Goal: Task Accomplishment & Management: Manage account settings

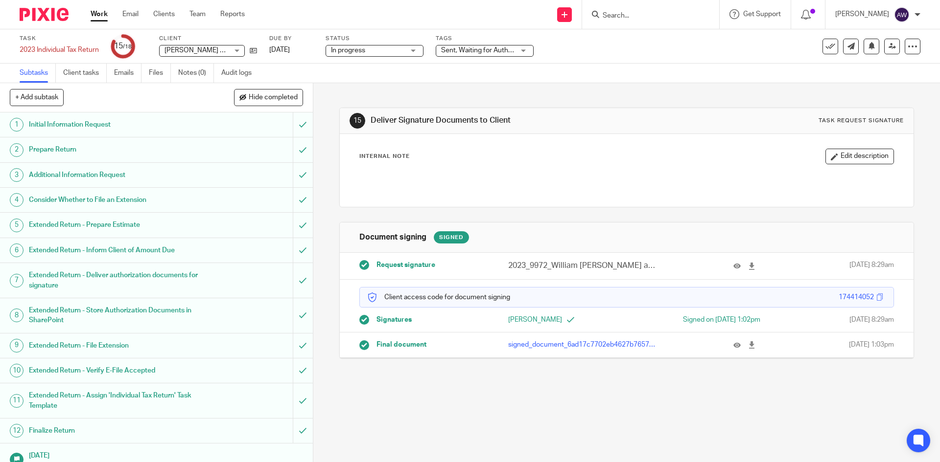
click at [97, 7] on div "Work Email Clients Team Reports Work Email Clients Team Reports Settings" at bounding box center [170, 14] width 179 height 29
click at [97, 11] on link "Work" at bounding box center [99, 14] width 17 height 10
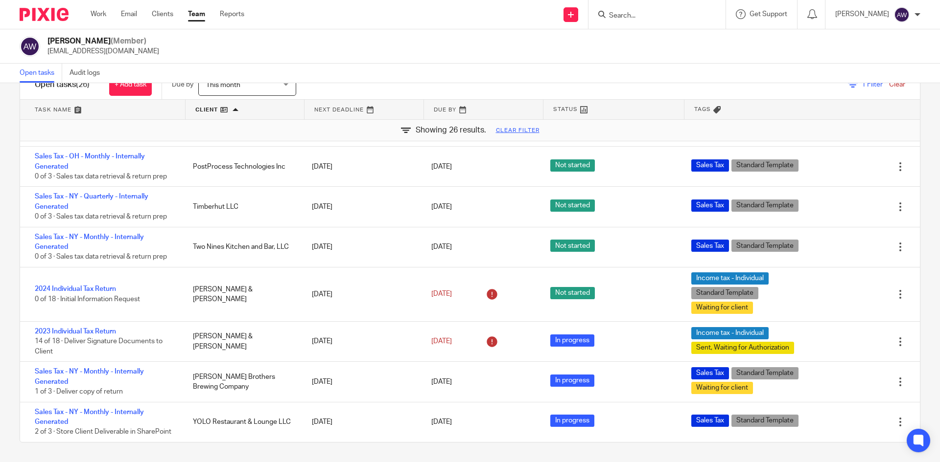
scroll to position [879, 0]
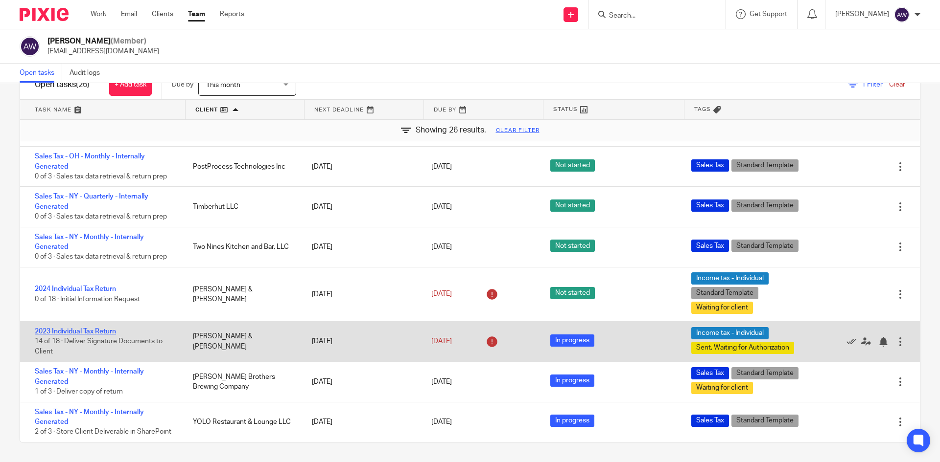
click at [95, 331] on link "2023 Individual Tax Return" at bounding box center [75, 331] width 81 height 7
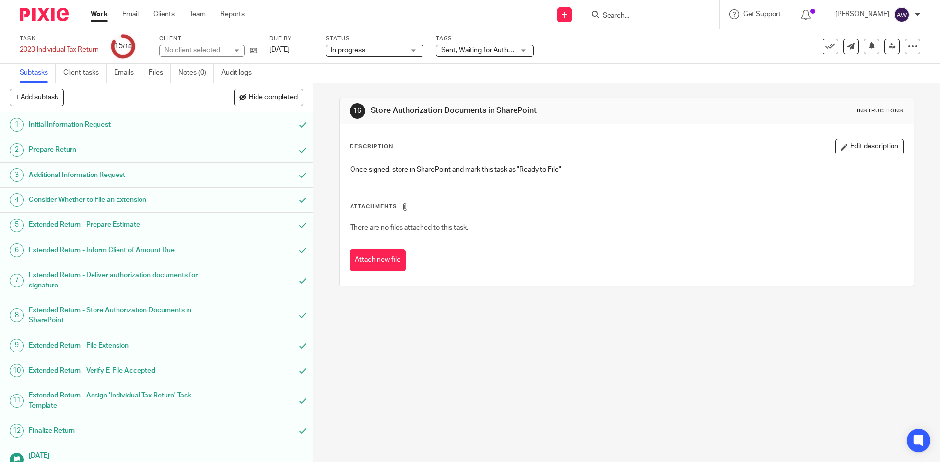
scroll to position [140, 0]
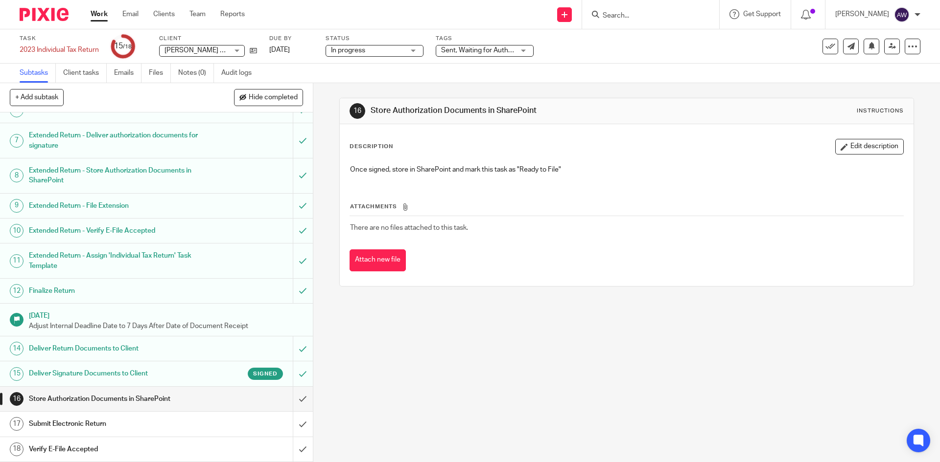
click at [143, 377] on h1 "Deliver Signature Documents to Client" at bounding box center [113, 374] width 169 height 15
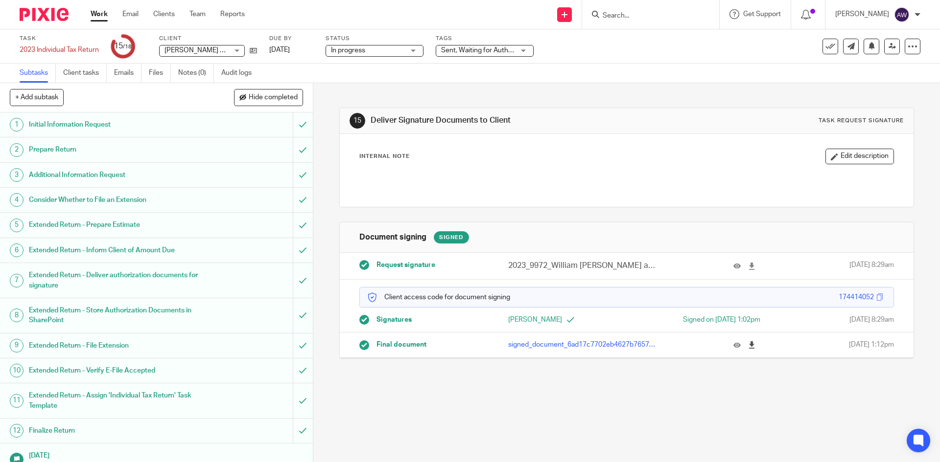
click at [748, 345] on icon at bounding box center [751, 345] width 7 height 7
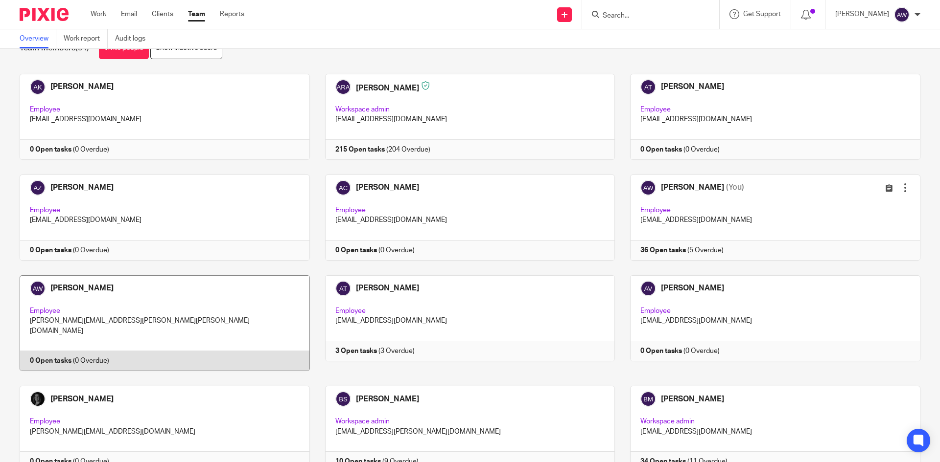
scroll to position [49, 0]
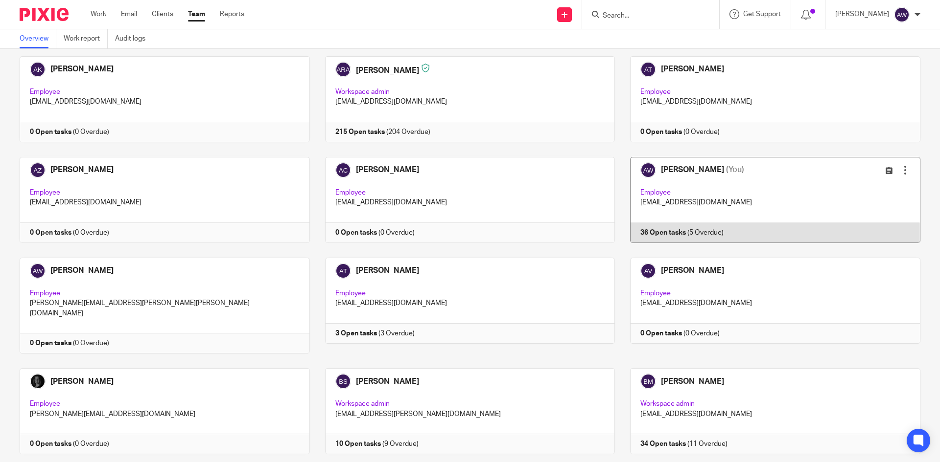
click at [768, 228] on link at bounding box center [767, 200] width 305 height 86
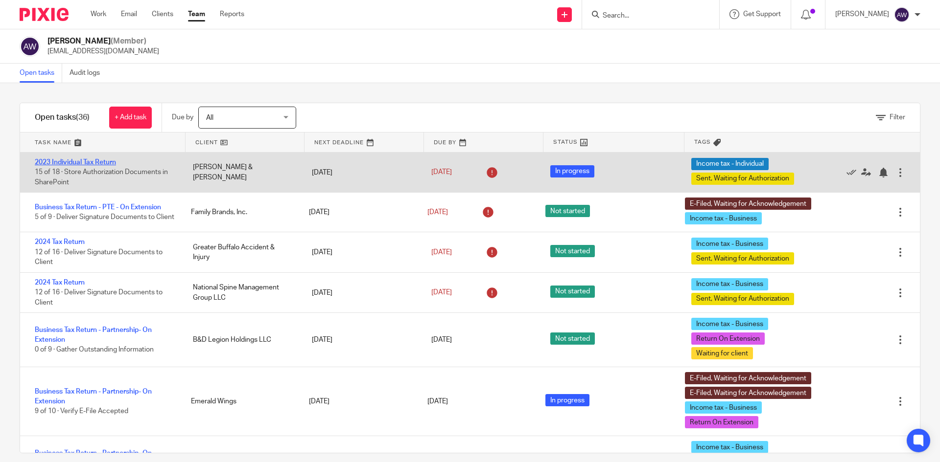
click at [92, 164] on link "2023 Individual Tax Return" at bounding box center [75, 162] width 81 height 7
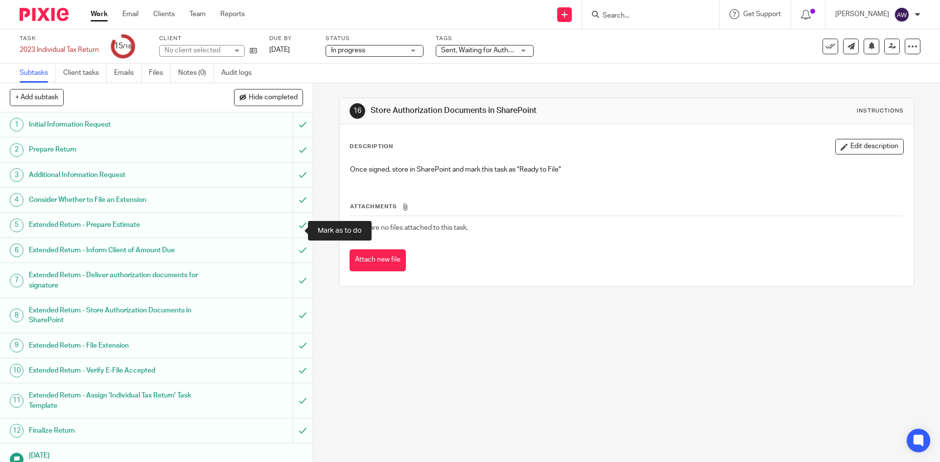
scroll to position [140, 0]
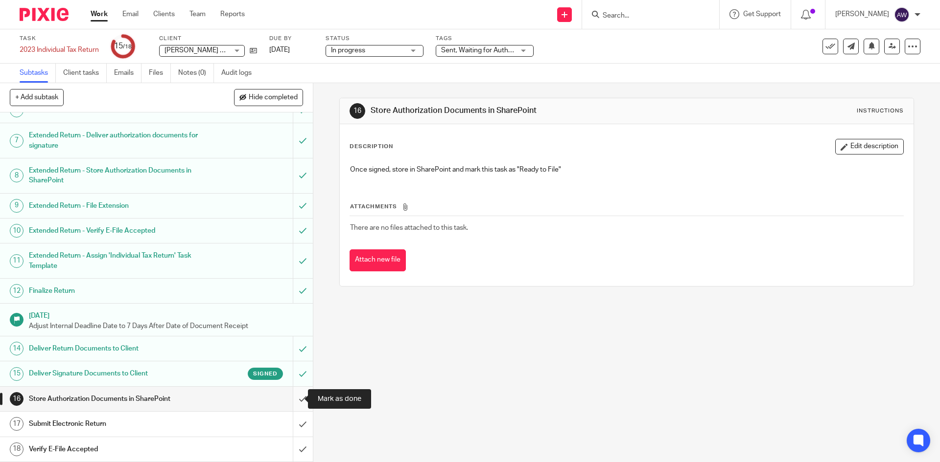
click at [290, 401] on input "submit" at bounding box center [156, 399] width 313 height 24
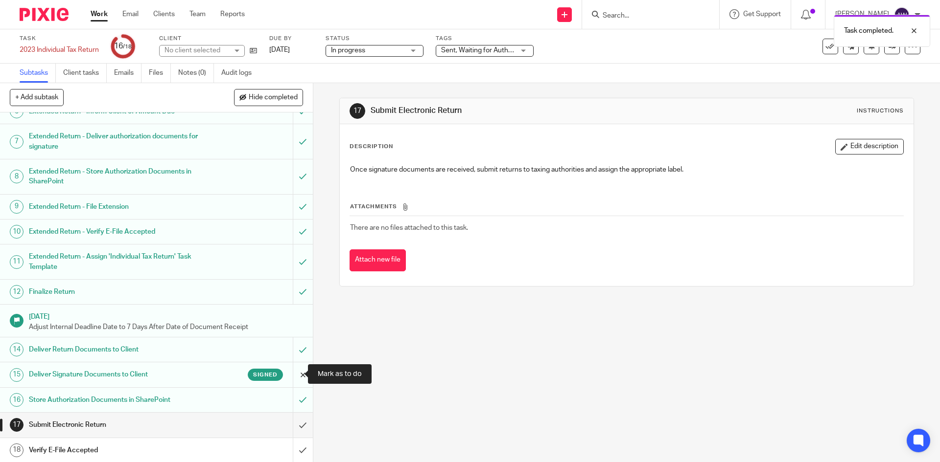
scroll to position [140, 0]
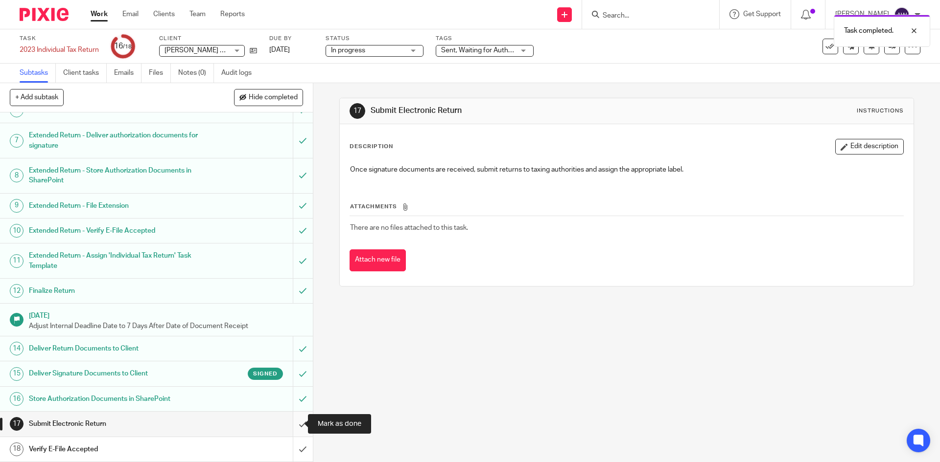
click at [297, 426] on input "submit" at bounding box center [156, 424] width 313 height 24
click at [471, 48] on span "Sent, Waiting for Authorization + 1" at bounding box center [493, 50] width 104 height 7
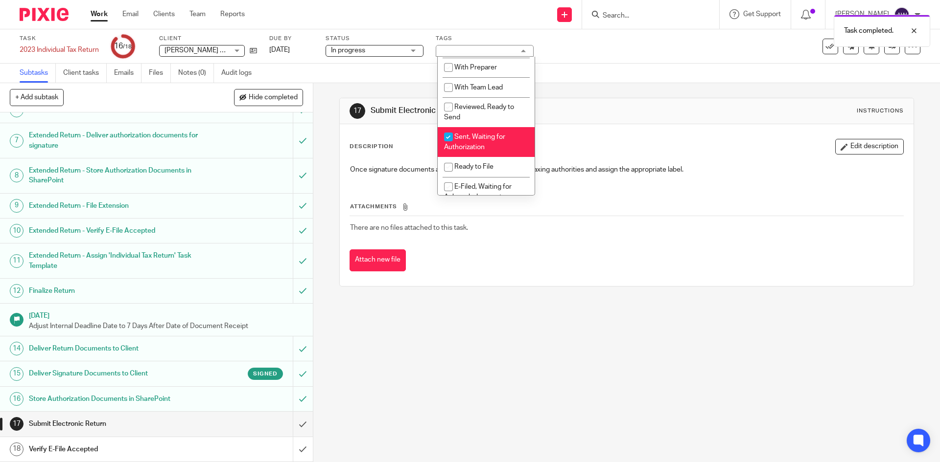
scroll to position [98, 0]
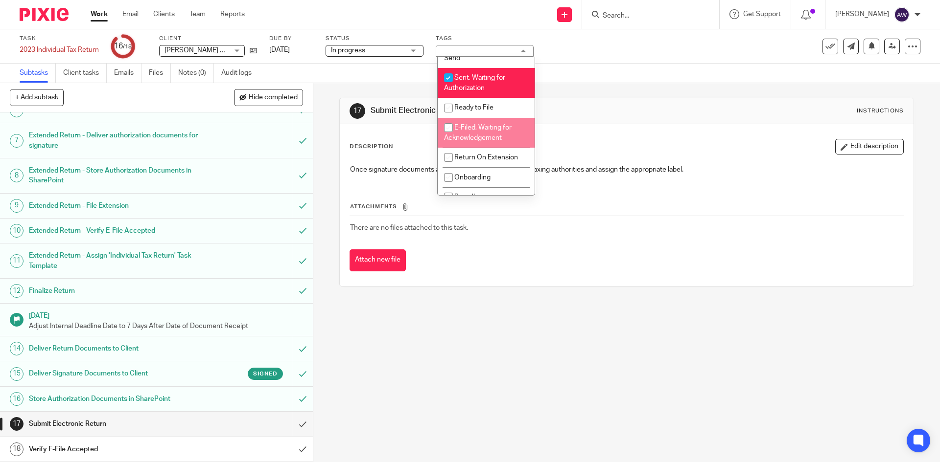
click at [483, 143] on li "E-Filed, Waiting for Acknowledgement" at bounding box center [485, 133] width 97 height 30
checkbox input "true"
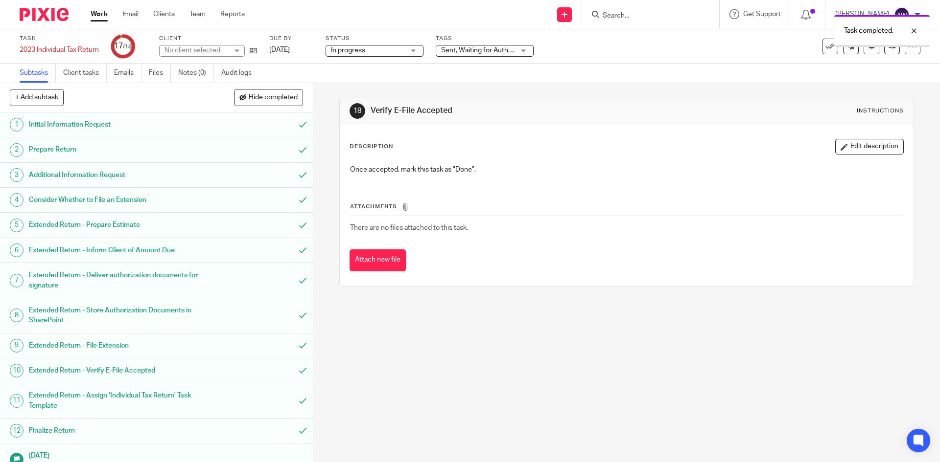
click at [486, 51] on span "Sent, Waiting for Authorization + 1" at bounding box center [493, 50] width 104 height 7
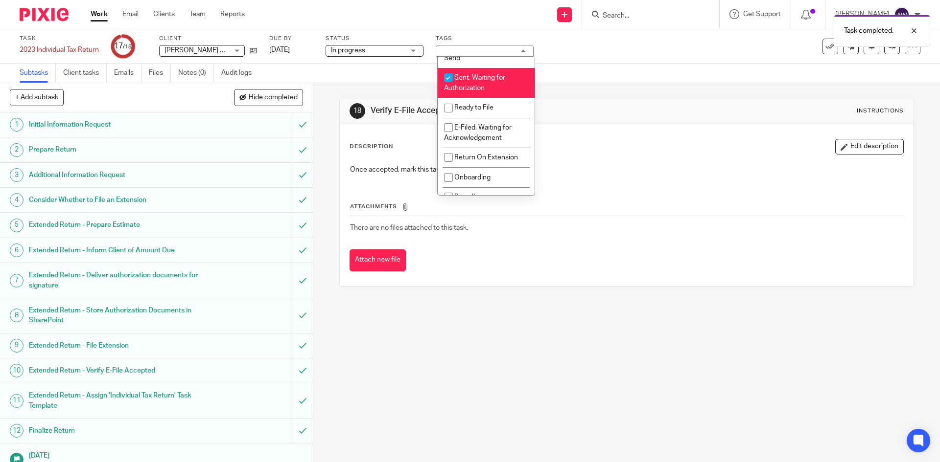
click at [487, 88] on li "Sent, Waiting for Authorization" at bounding box center [485, 83] width 97 height 30
checkbox input "false"
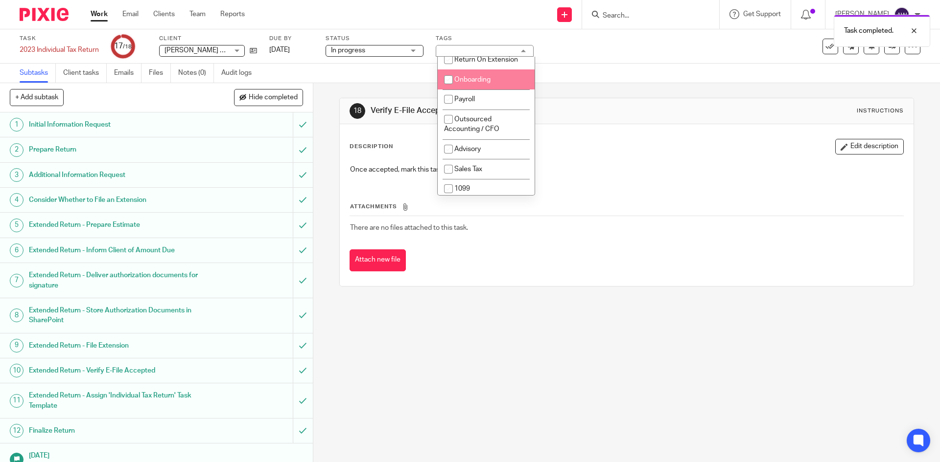
scroll to position [49, 0]
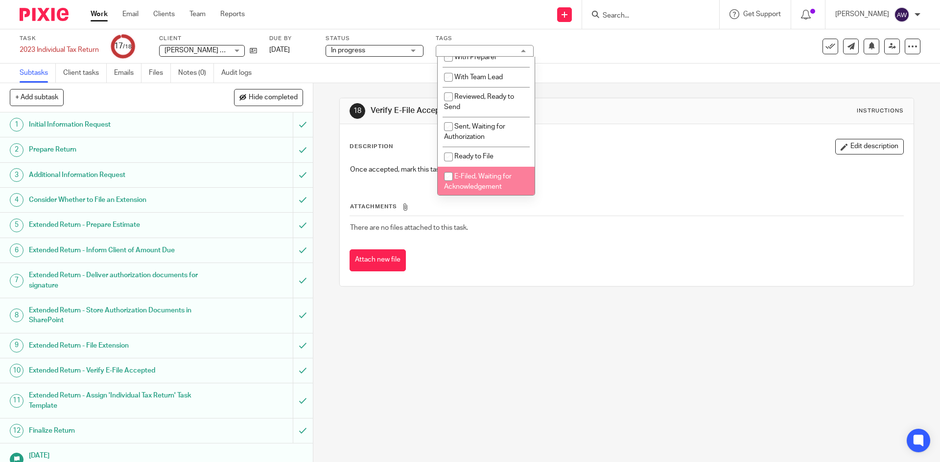
click at [485, 188] on span "E-Filed, Waiting for Acknowledgement" at bounding box center [478, 181] width 68 height 17
checkbox input "true"
click at [602, 82] on div "Subtasks Client tasks Emails Files Notes (0) Audit logs" at bounding box center [470, 74] width 940 height 20
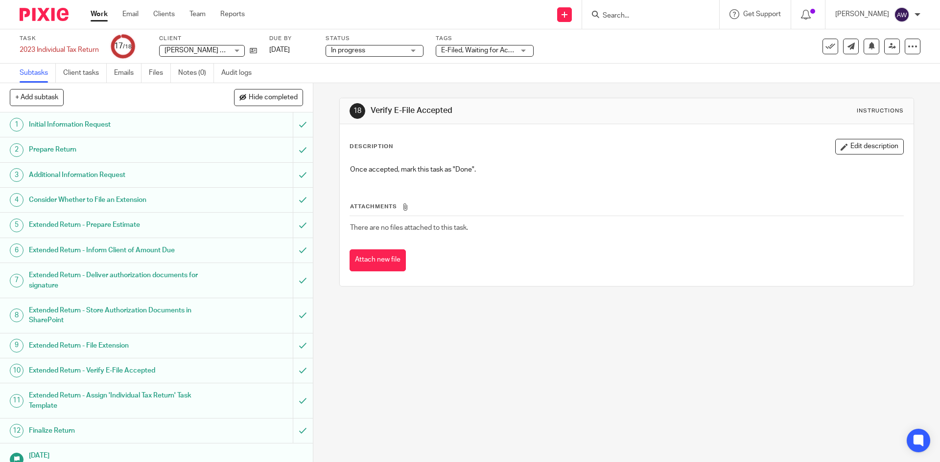
click at [102, 8] on div "Work Email Clients Team Reports Work Email Clients Team Reports Settings" at bounding box center [170, 14] width 179 height 29
click at [102, 13] on link "Work" at bounding box center [99, 14] width 17 height 10
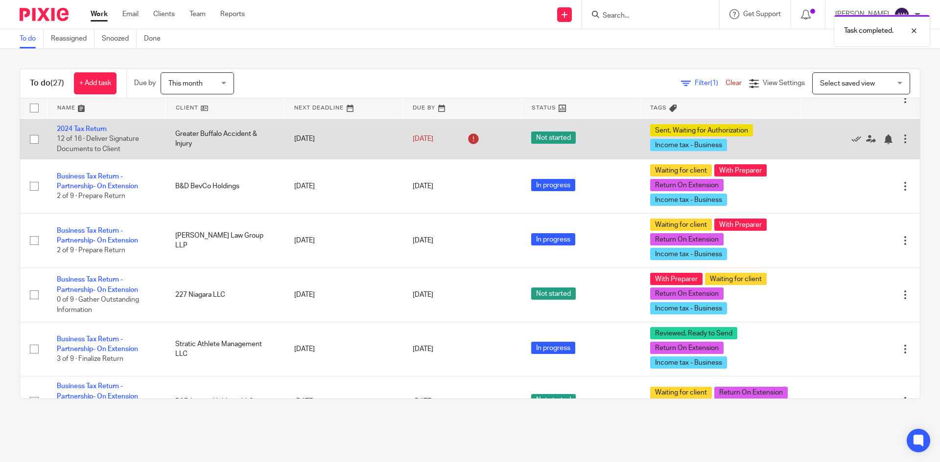
scroll to position [147, 0]
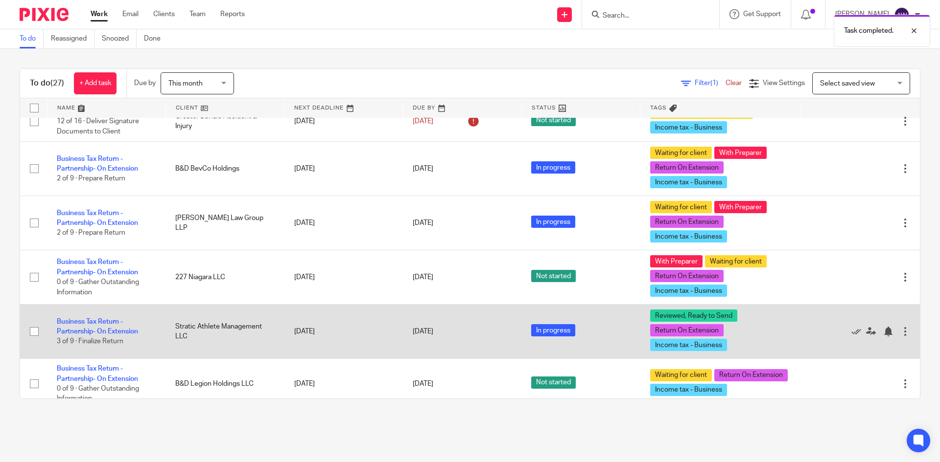
click at [104, 326] on td "Business Tax Return - Partnership- On Extension 3 of 9 · Finalize Return" at bounding box center [106, 332] width 118 height 54
click at [104, 323] on link "Business Tax Return - Partnership- On Extension" at bounding box center [97, 327] width 81 height 17
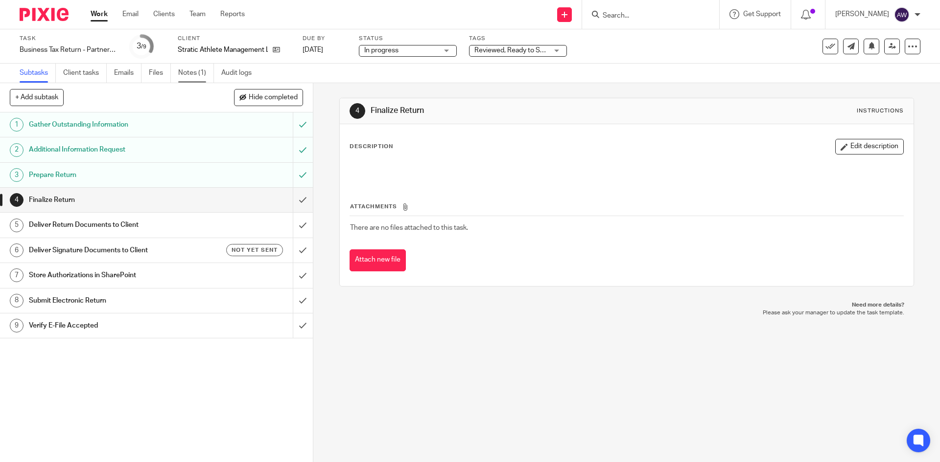
click at [184, 68] on link "Notes (1)" at bounding box center [196, 73] width 36 height 19
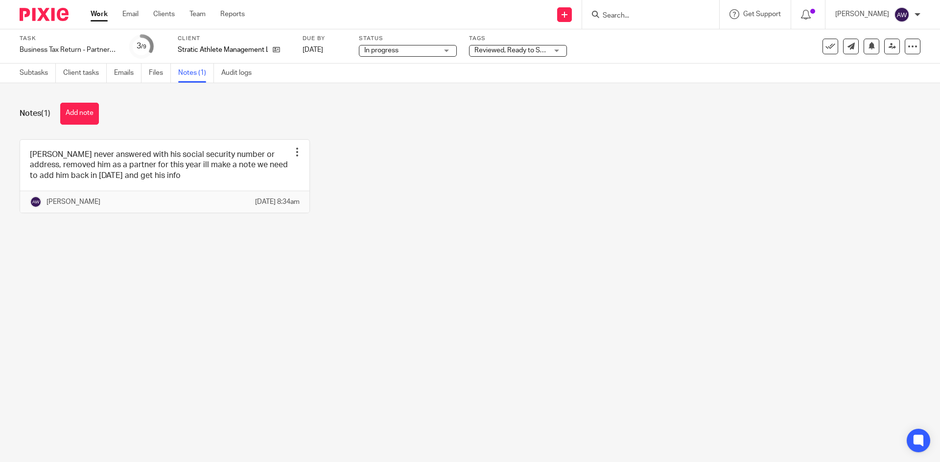
click at [103, 8] on div "Work Email Clients Team Reports Work Email Clients Team Reports Settings" at bounding box center [170, 14] width 179 height 29
click at [19, 79] on div "Subtasks Client tasks Emails Files Notes (1) Audit logs" at bounding box center [138, 73] width 276 height 19
click at [22, 76] on link "Subtasks" at bounding box center [38, 73] width 36 height 19
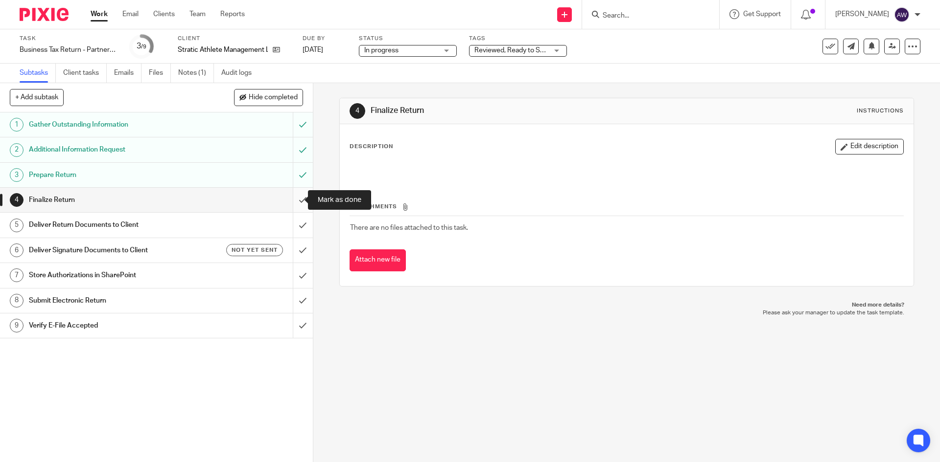
click at [290, 198] on input "submit" at bounding box center [156, 200] width 313 height 24
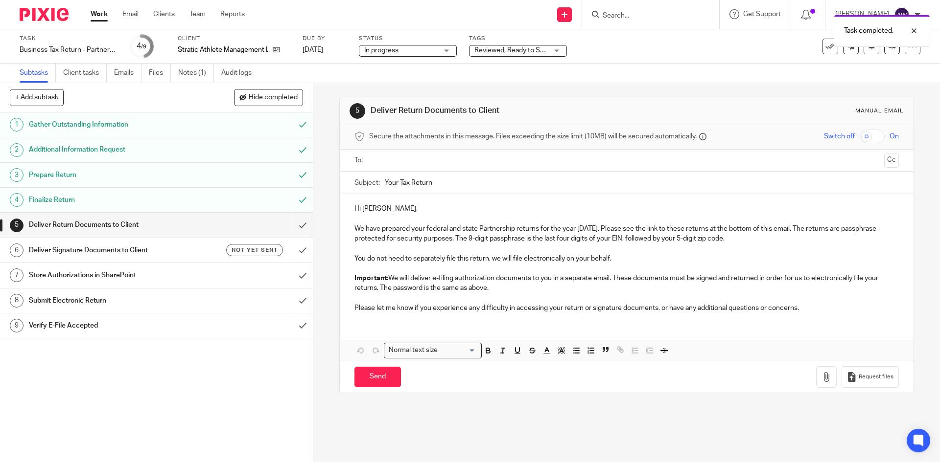
click at [418, 158] on input "text" at bounding box center [625, 160] width 507 height 11
click at [451, 183] on input "Your Tax Return" at bounding box center [641, 185] width 513 height 22
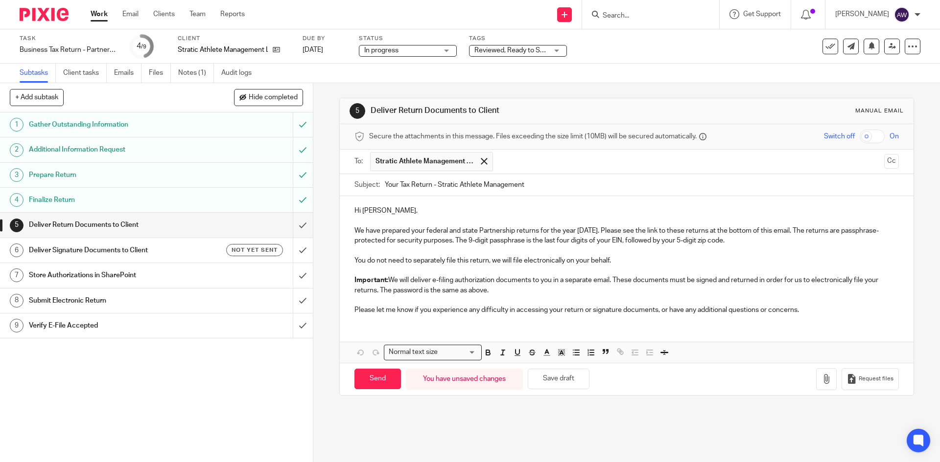
type input "Your Tax Return - Stratic Athlete Management"
click at [859, 138] on input "checkbox" at bounding box center [871, 137] width 25 height 14
checkbox input "true"
click at [884, 160] on button "Cc" at bounding box center [891, 161] width 15 height 15
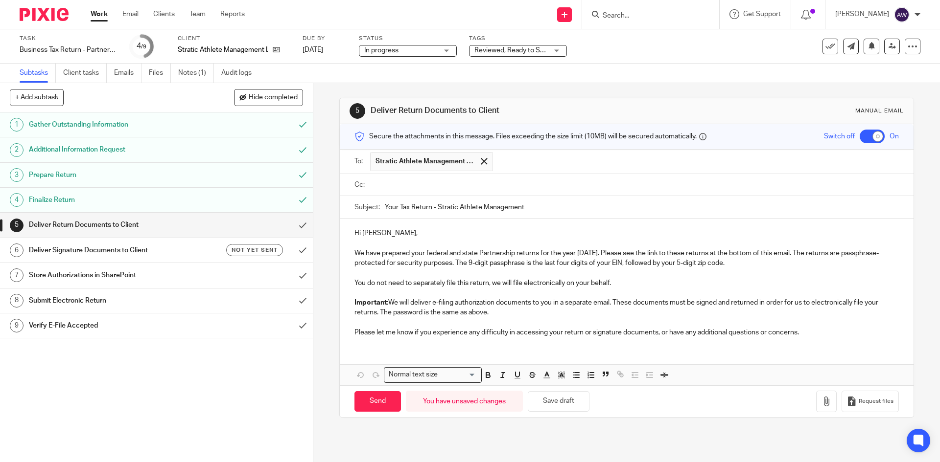
click at [493, 180] on input "text" at bounding box center [633, 185] width 522 height 11
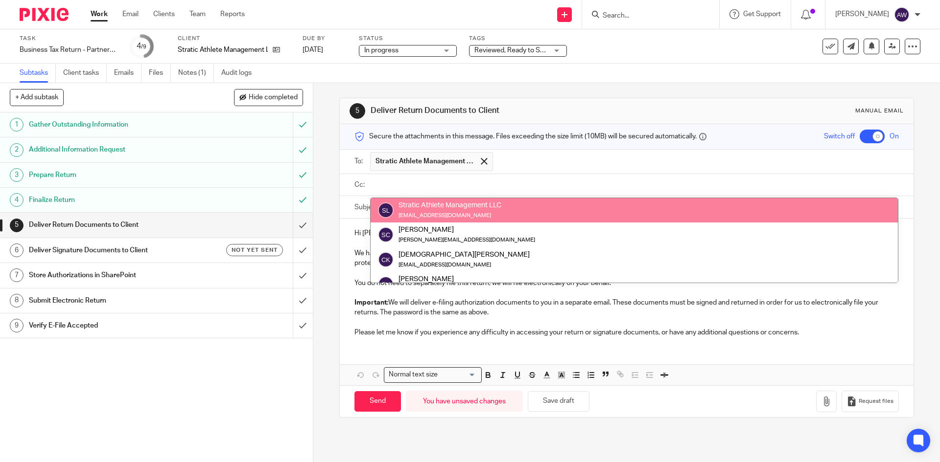
click at [436, 184] on input "text" at bounding box center [633, 185] width 522 height 11
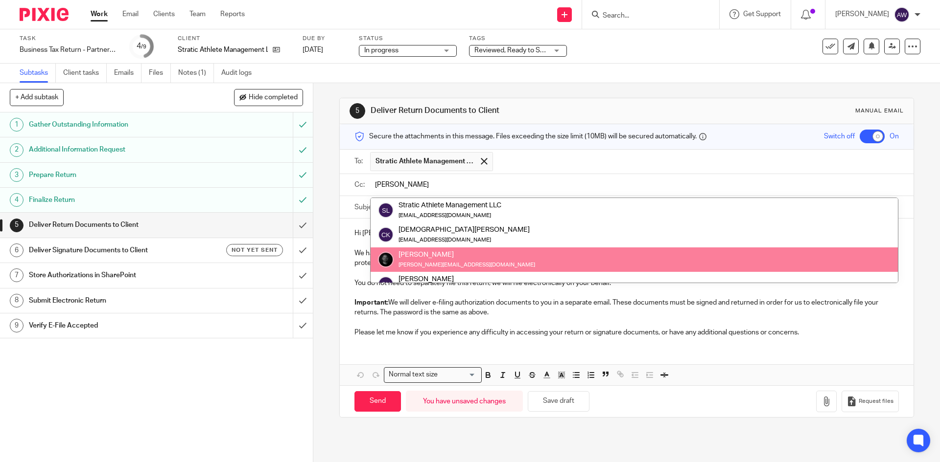
type input "chris"
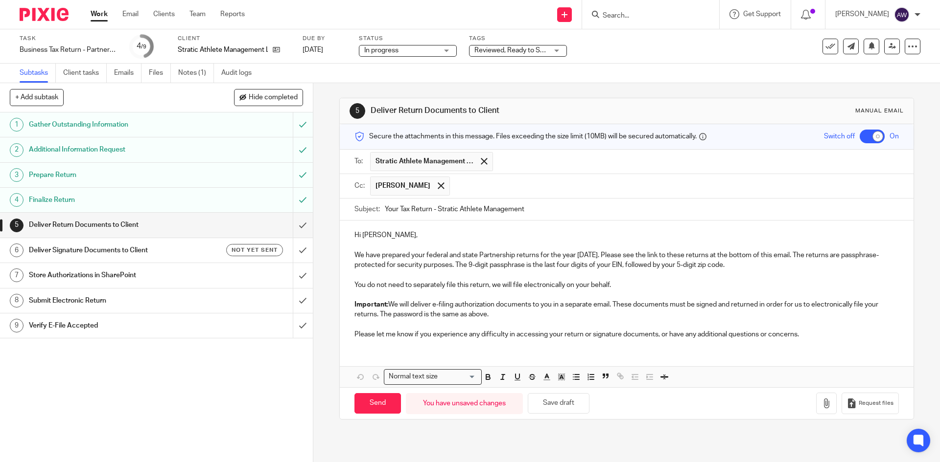
drag, startPoint x: 805, startPoint y: 329, endPoint x: 810, endPoint y: 336, distance: 8.0
click at [806, 330] on div "Hi Christian, We have prepared your federal and state Partnership returns for t…" at bounding box center [626, 284] width 573 height 126
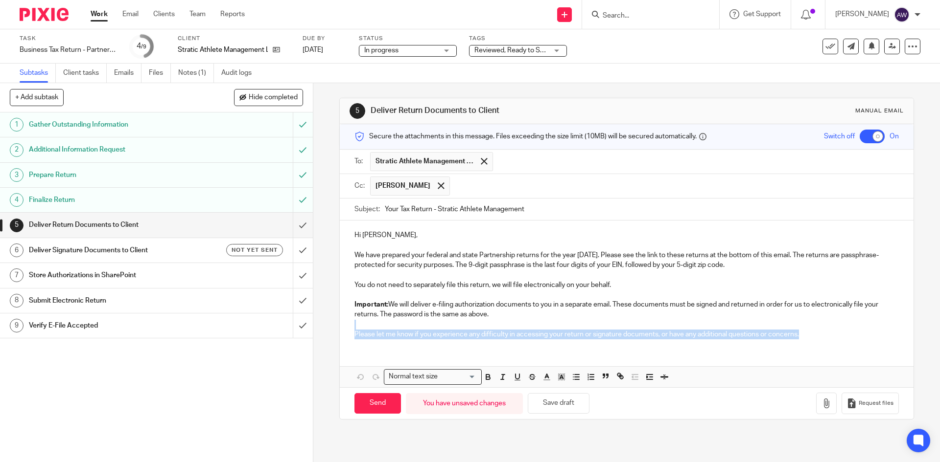
click at [810, 338] on p "Please let me know if you experience any difficulty in accessing your return or…" at bounding box center [626, 335] width 544 height 10
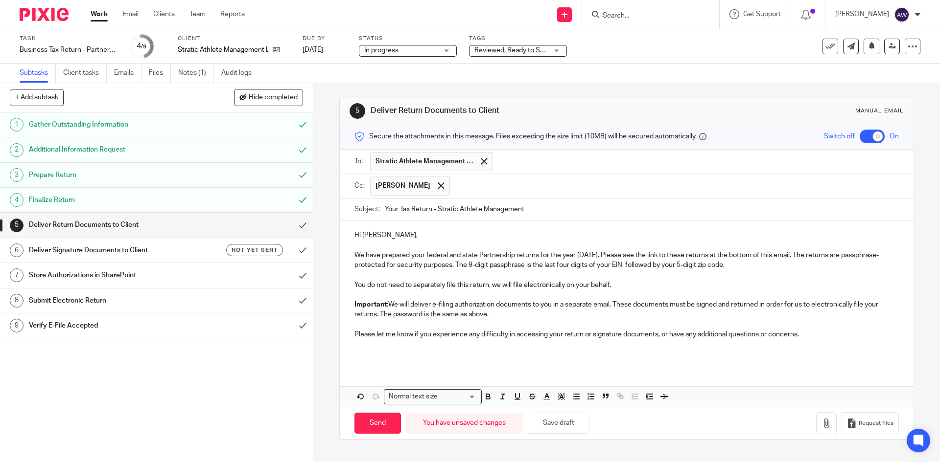
click at [391, 360] on div "Hi Christian, We have prepared your federal and state Partnership returns for t…" at bounding box center [626, 294] width 573 height 146
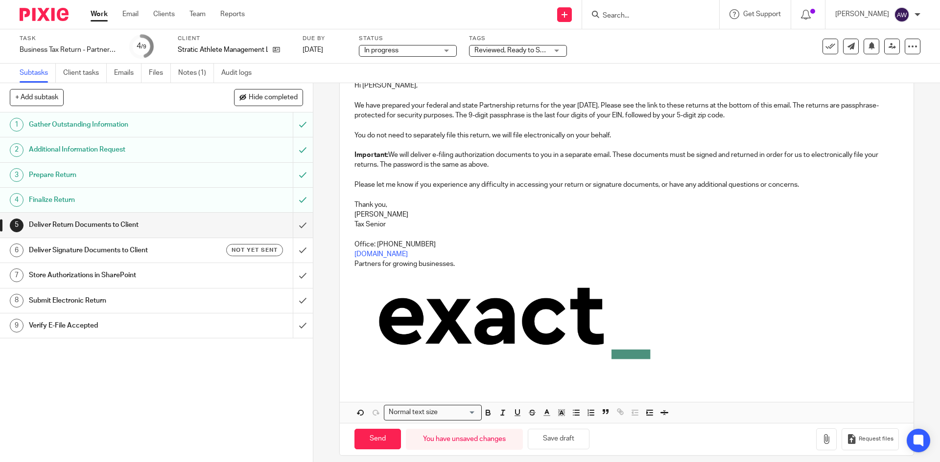
scroll to position [158, 0]
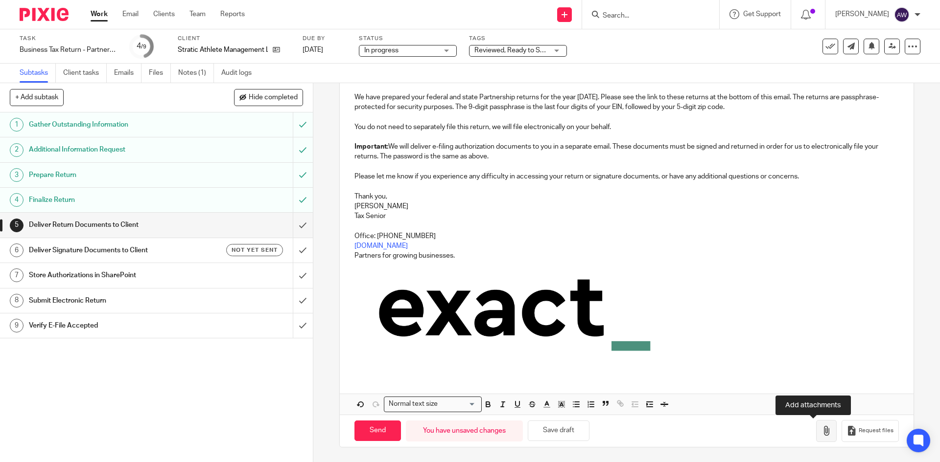
click at [820, 433] on button "button" at bounding box center [826, 431] width 21 height 22
click at [816, 432] on button "button" at bounding box center [826, 431] width 21 height 22
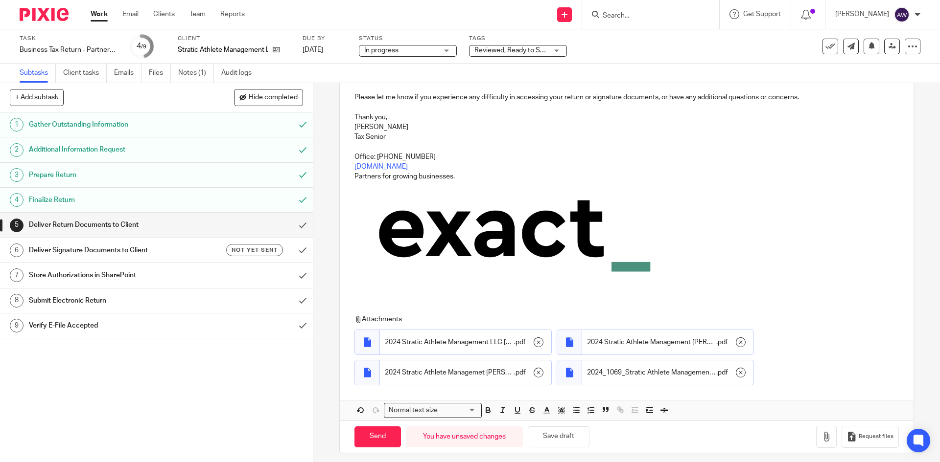
scroll to position [244, 0]
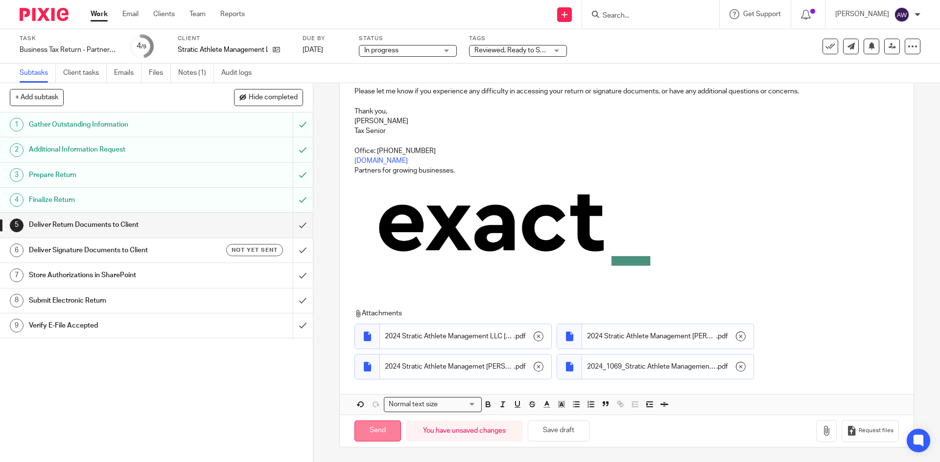
click at [381, 435] on input "Send" at bounding box center [377, 431] width 46 height 21
checkbox input "false"
type input "Sent"
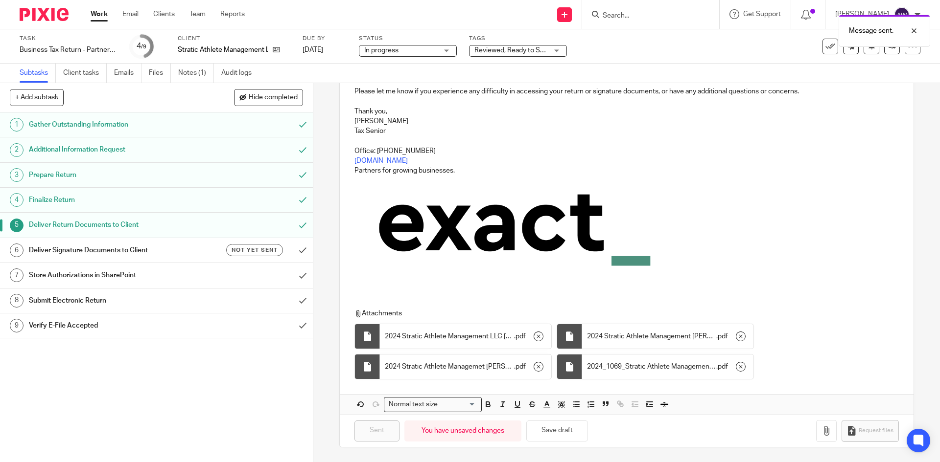
click at [91, 255] on h1 "Deliver Signature Documents to Client" at bounding box center [113, 250] width 169 height 15
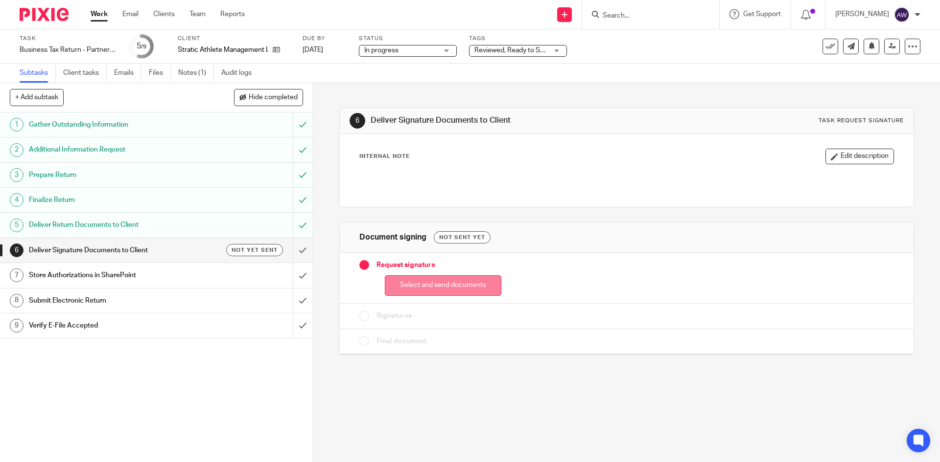
click at [402, 285] on button "Select and send documents" at bounding box center [443, 286] width 116 height 21
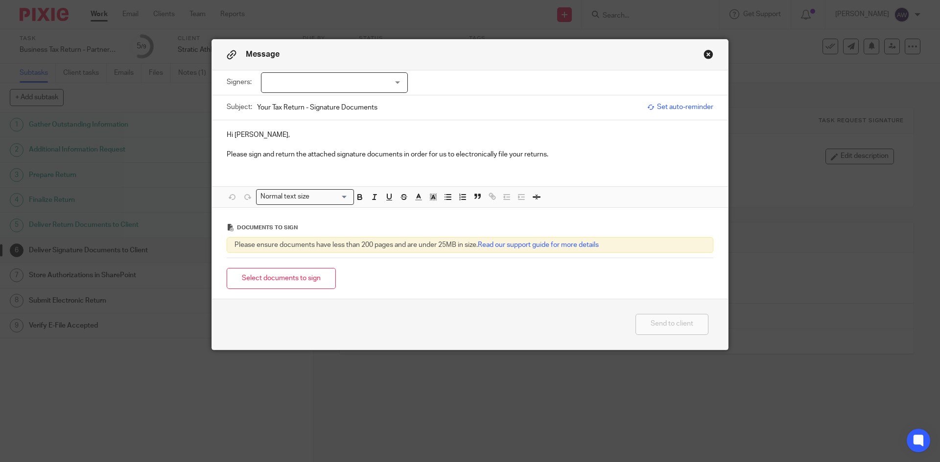
click at [290, 78] on div at bounding box center [334, 82] width 147 height 21
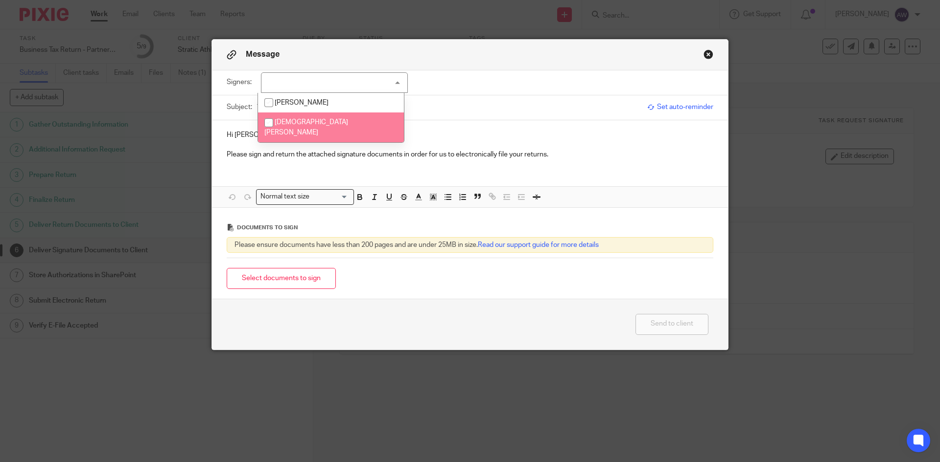
click at [291, 127] on li "[DEMOGRAPHIC_DATA][PERSON_NAME]" at bounding box center [331, 128] width 146 height 30
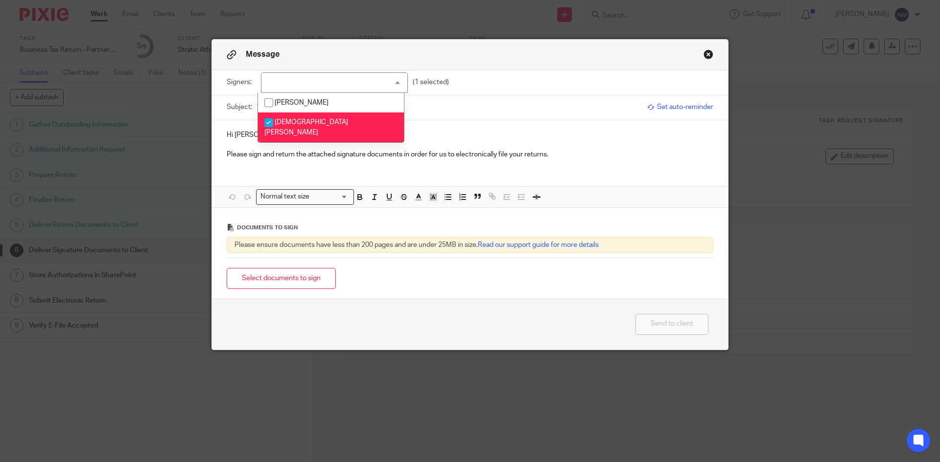
checkbox input "true"
click at [577, 158] on p "Please sign and return the attached signature documents in order for us to elec…" at bounding box center [470, 155] width 486 height 10
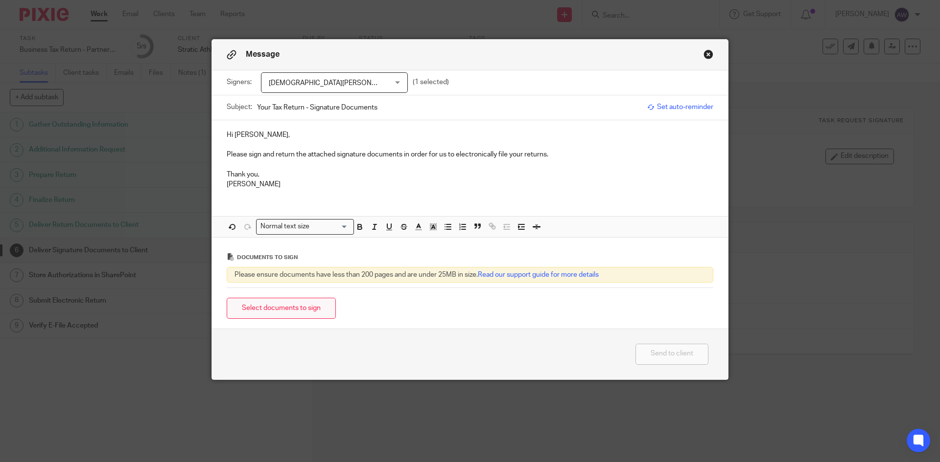
click at [303, 300] on button "Select documents to sign" at bounding box center [281, 308] width 109 height 21
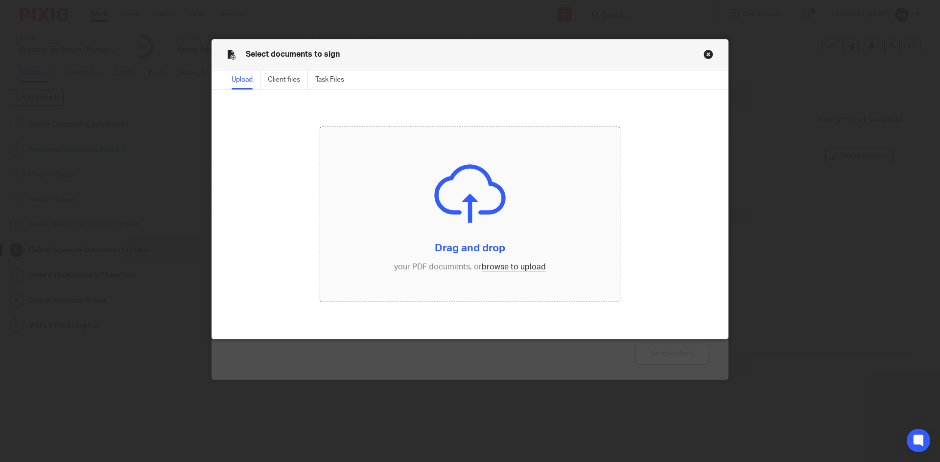
click at [510, 260] on input "file" at bounding box center [470, 214] width 300 height 175
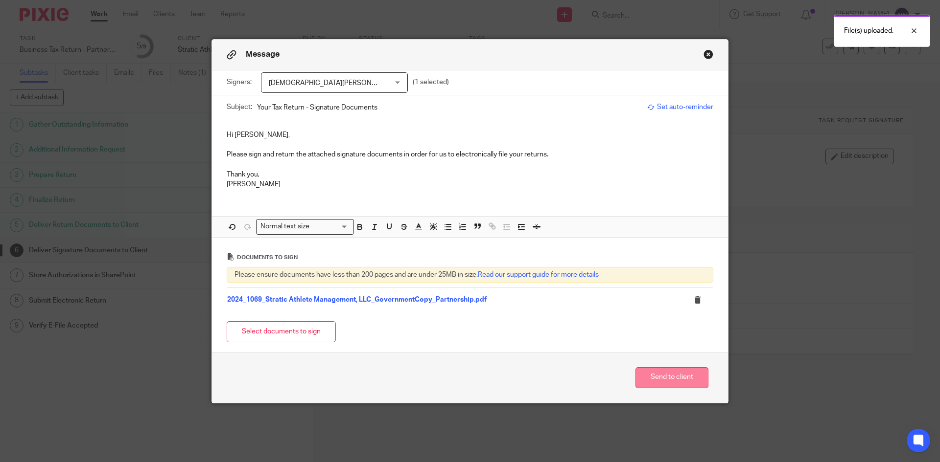
click at [675, 380] on button "Send to client" at bounding box center [671, 378] width 73 height 21
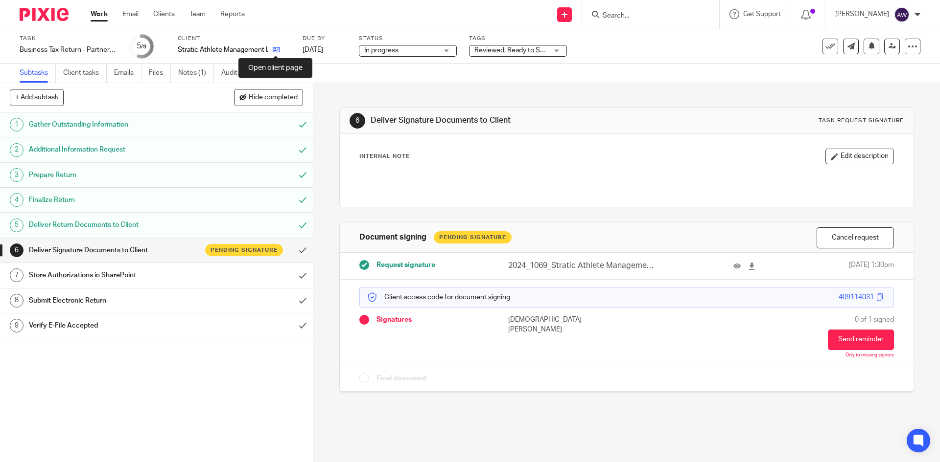
click at [273, 50] on icon at bounding box center [276, 49] width 7 height 7
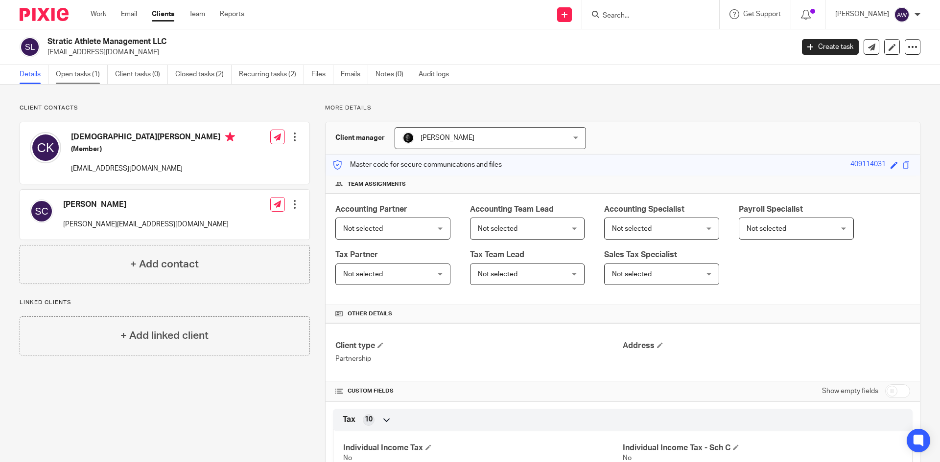
drag, startPoint x: 78, startPoint y: 84, endPoint x: 83, endPoint y: 81, distance: 5.3
click at [78, 84] on div "Details Open tasks (1) Client tasks (0) Closed tasks (2) Recurring tasks (2) Fi…" at bounding box center [470, 75] width 940 height 20
click at [86, 77] on link "Open tasks (1)" at bounding box center [82, 74] width 52 height 19
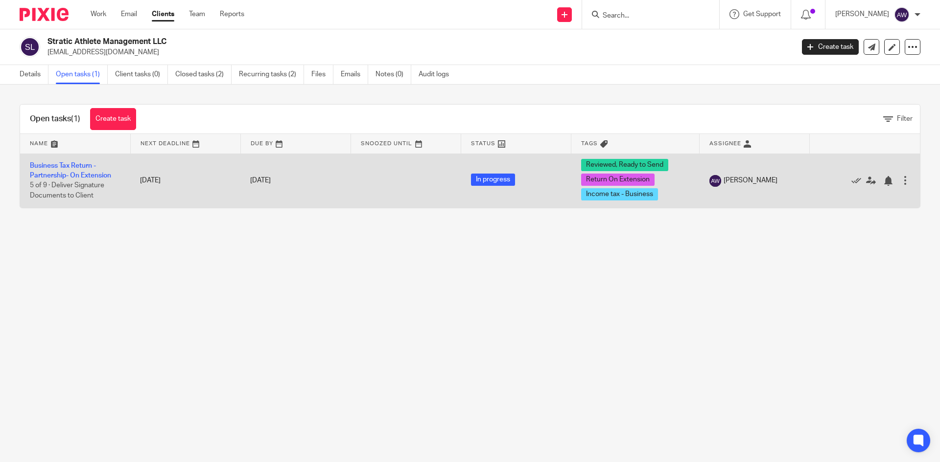
click at [55, 170] on td "Business Tax Return - Partnership- On Extension 5 of 9 · Deliver Signature Docu…" at bounding box center [75, 181] width 110 height 54
click at [53, 174] on link "Business Tax Return - Partnership- On Extension" at bounding box center [70, 170] width 81 height 17
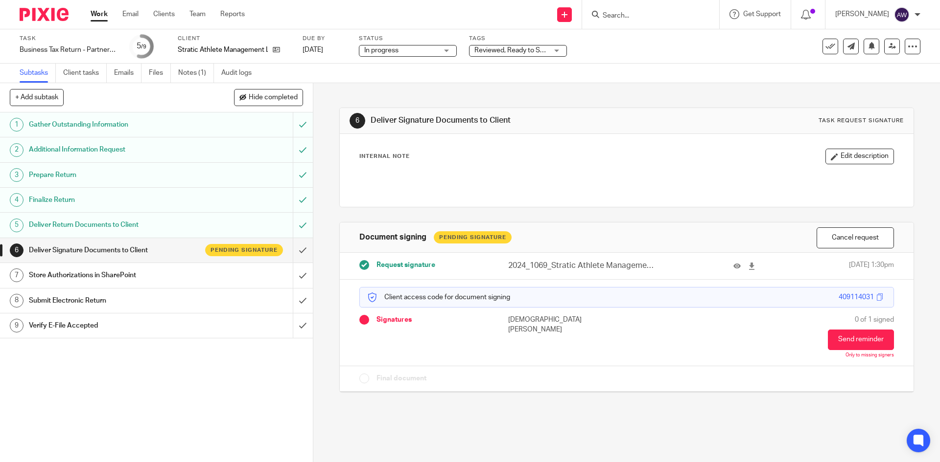
click at [540, 43] on div "Tags Reviewed, Ready to Send + 2 Urgent Waiting for client With Preparer With T…" at bounding box center [518, 46] width 98 height 23
click at [529, 50] on span "Reviewed, Ready to Send + 2" at bounding box center [518, 50] width 88 height 7
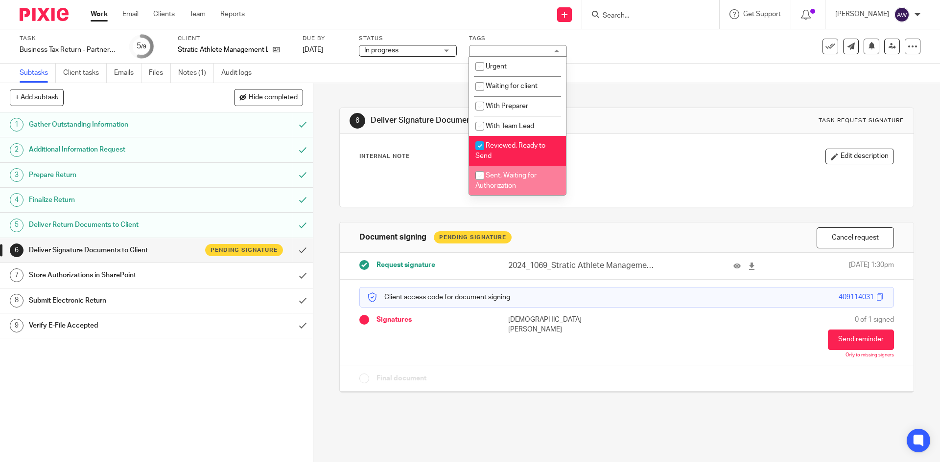
click at [512, 179] on span "Sent, Waiting for Authorization" at bounding box center [505, 180] width 61 height 17
checkbox input "true"
click at [528, 144] on span "Reviewed, Ready to Send" at bounding box center [510, 150] width 70 height 17
checkbox input "false"
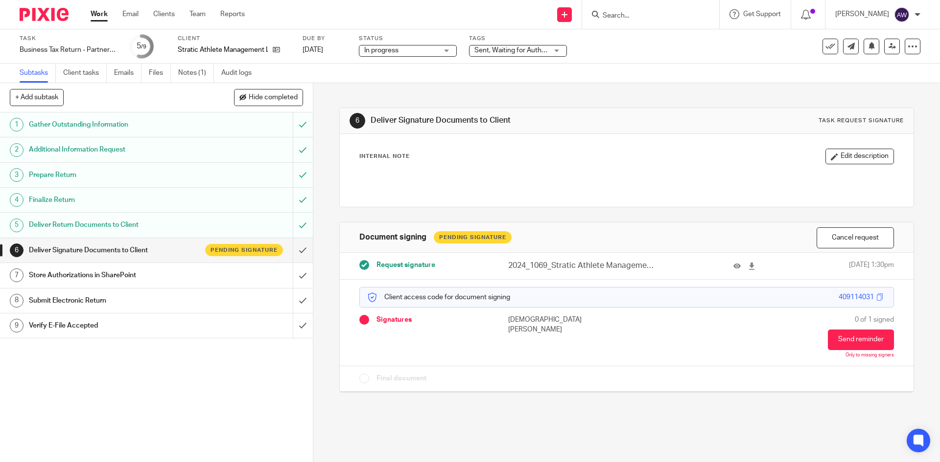
click at [630, 83] on div "6 Deliver Signature Documents to Client Task request signature Internal Note Ed…" at bounding box center [626, 243] width 574 height 320
click at [105, 10] on link "Work" at bounding box center [99, 14] width 17 height 10
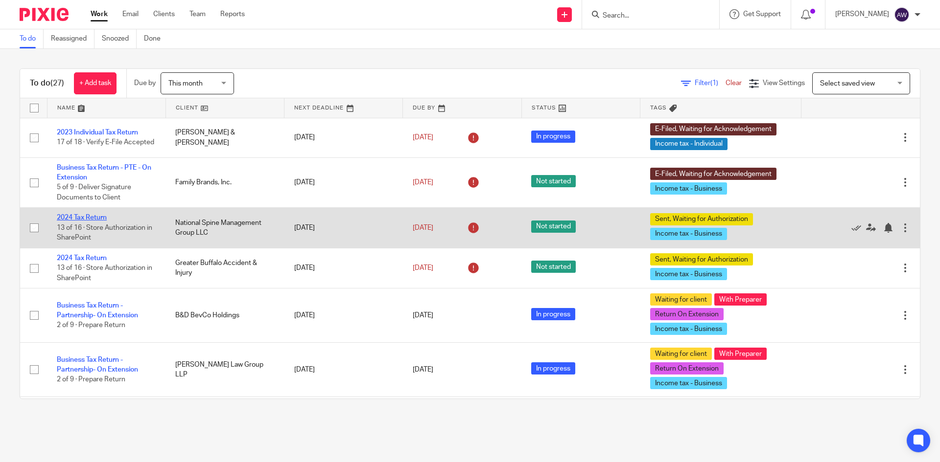
click at [88, 216] on link "2024 Tax Return" at bounding box center [82, 217] width 50 height 7
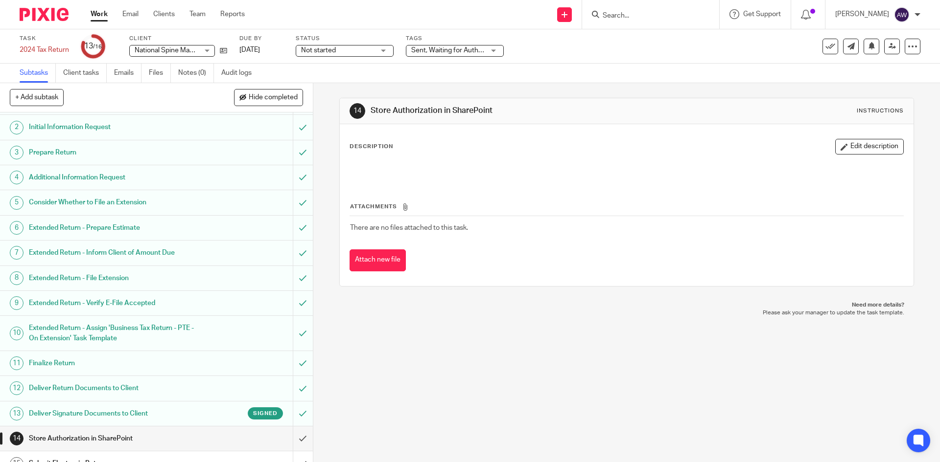
scroll to position [62, 0]
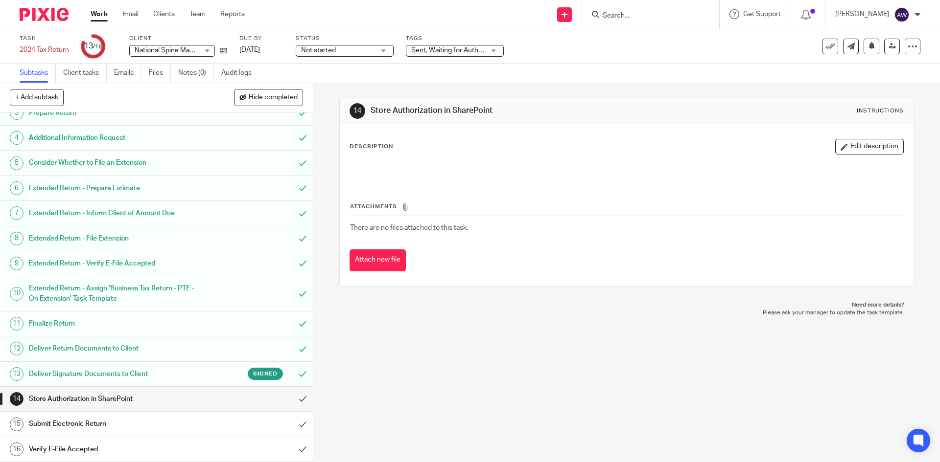
click at [139, 372] on h1 "Deliver Signature Documents to Client" at bounding box center [113, 374] width 169 height 15
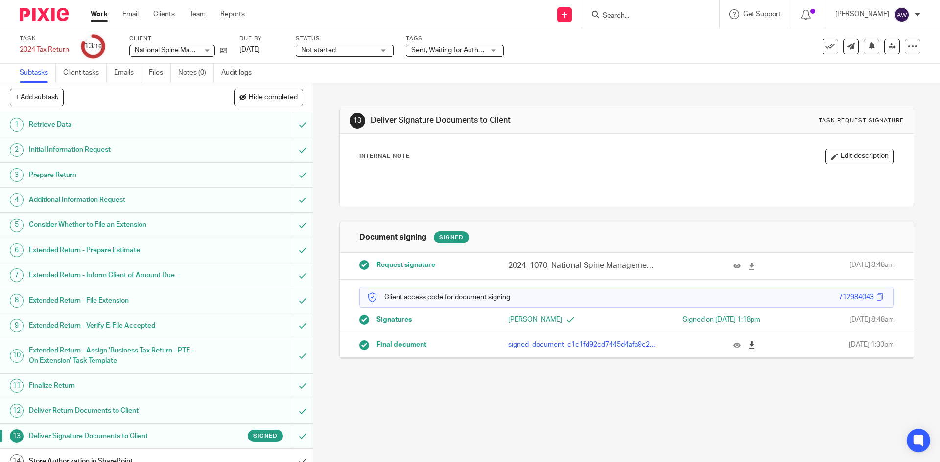
click at [736, 345] on div at bounding box center [734, 345] width 51 height 10
click at [748, 344] on link at bounding box center [754, 345] width 12 height 10
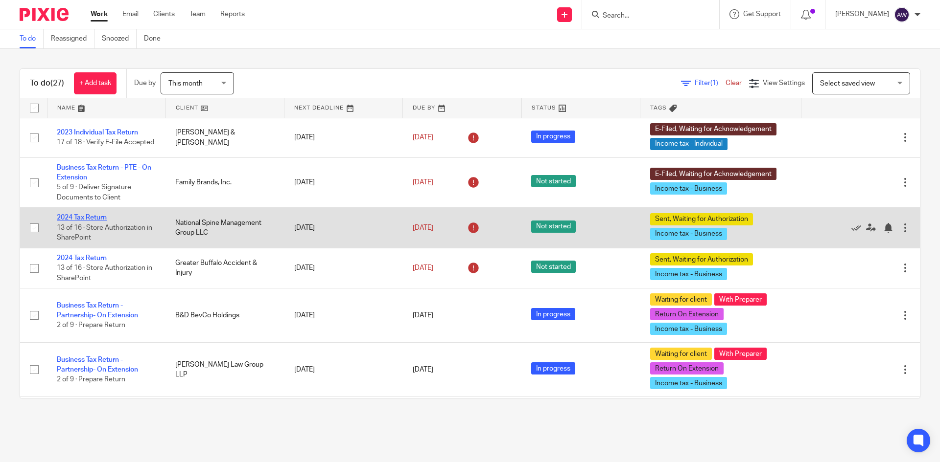
click at [101, 221] on link "2024 Tax Return" at bounding box center [82, 217] width 50 height 7
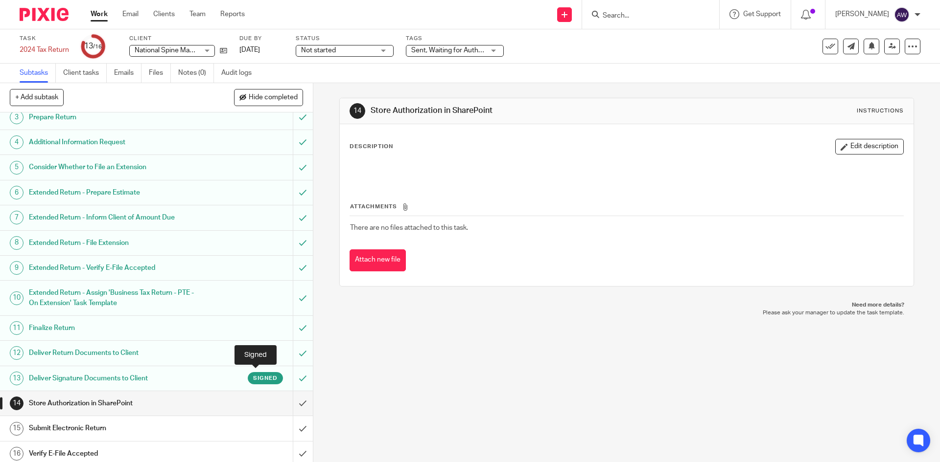
scroll to position [62, 0]
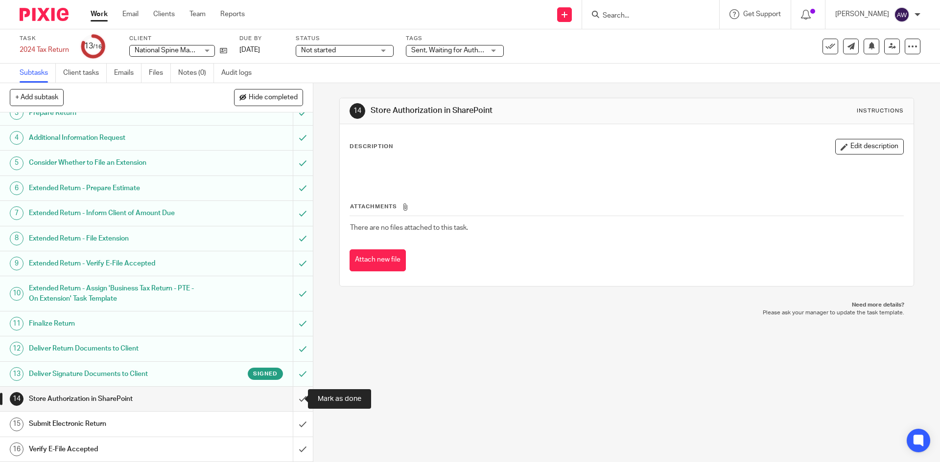
click at [292, 399] on input "submit" at bounding box center [156, 399] width 313 height 24
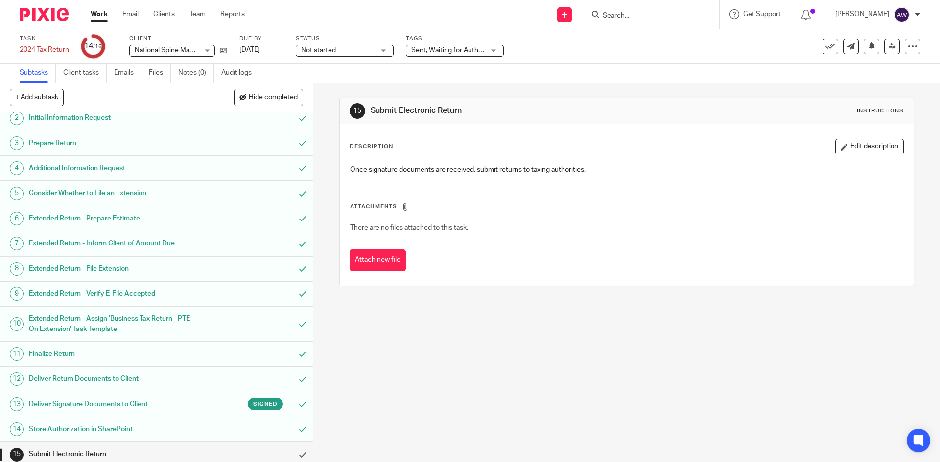
scroll to position [62, 0]
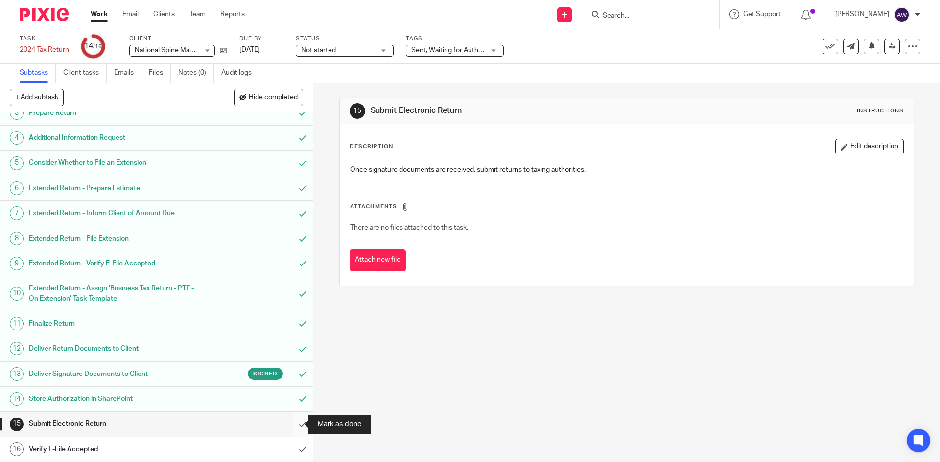
click at [297, 420] on input "submit" at bounding box center [156, 424] width 313 height 24
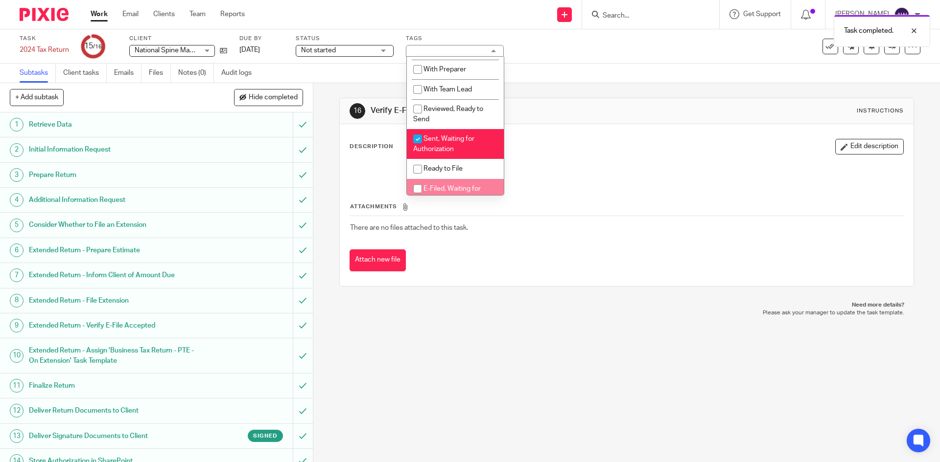
scroll to position [98, 0]
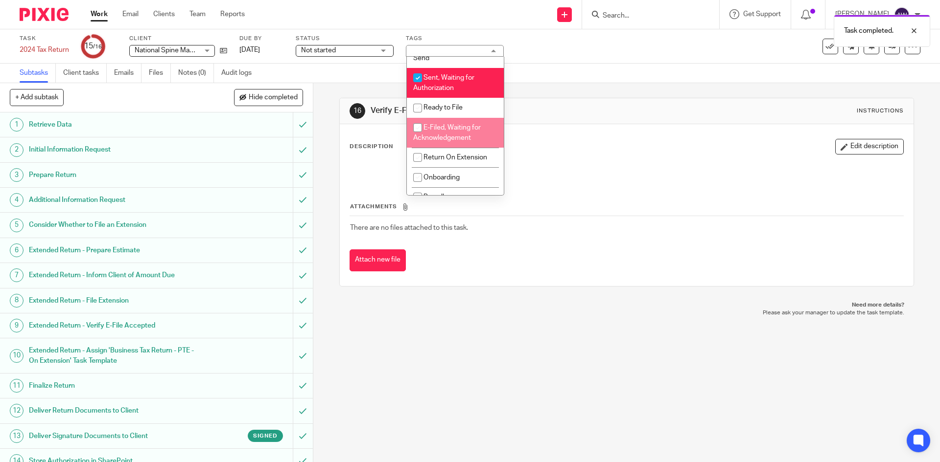
click at [465, 144] on li "E-Filed, Waiting for Acknowledgement" at bounding box center [455, 133] width 97 height 30
checkbox input "true"
click at [438, 90] on span "Sent, Waiting for Authorization" at bounding box center [443, 82] width 61 height 17
checkbox input "false"
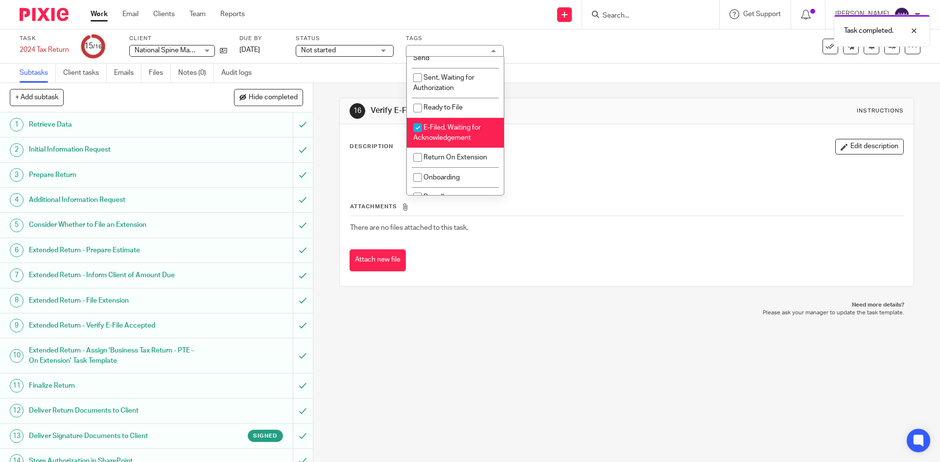
click at [597, 58] on div "Task 2024 Tax Return Save 2024 Tax Return 15 /16 Client National Spine Manageme…" at bounding box center [470, 46] width 940 height 34
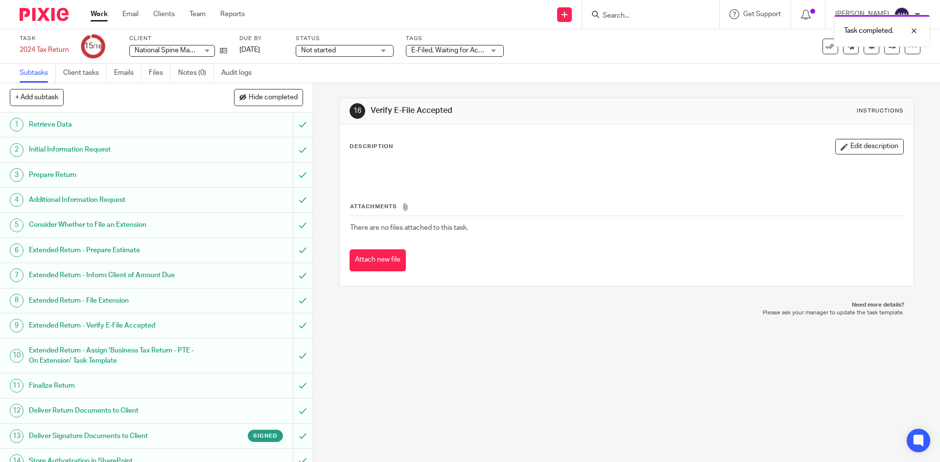
click at [101, 11] on link "Work" at bounding box center [99, 14] width 17 height 10
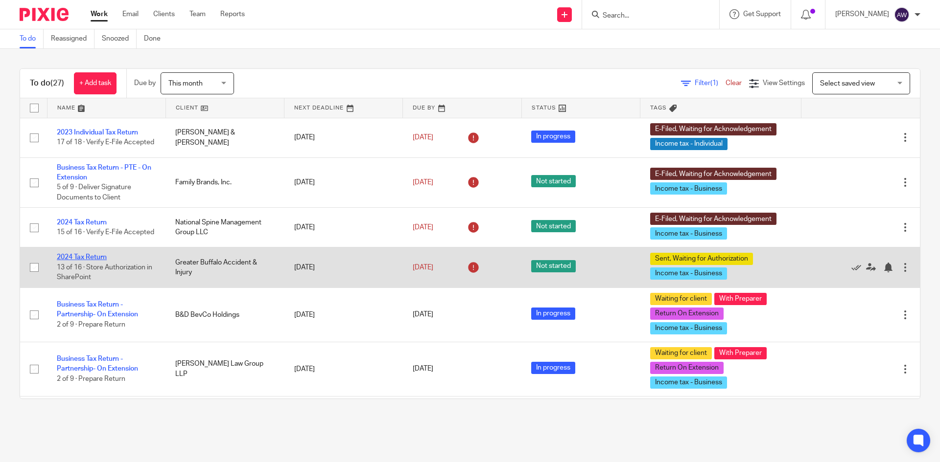
click at [72, 259] on link "2024 Tax Return" at bounding box center [82, 257] width 50 height 7
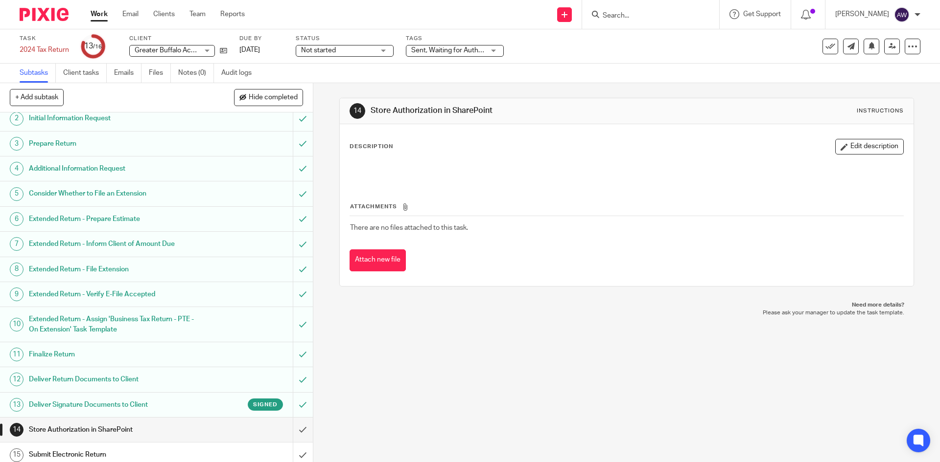
scroll to position [62, 0]
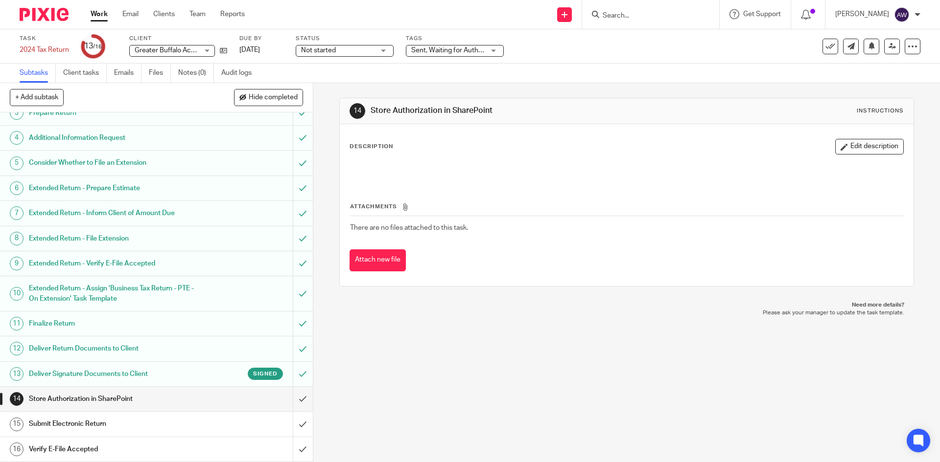
click at [282, 401] on link "14 Store Authorization in SharePoint" at bounding box center [146, 399] width 293 height 24
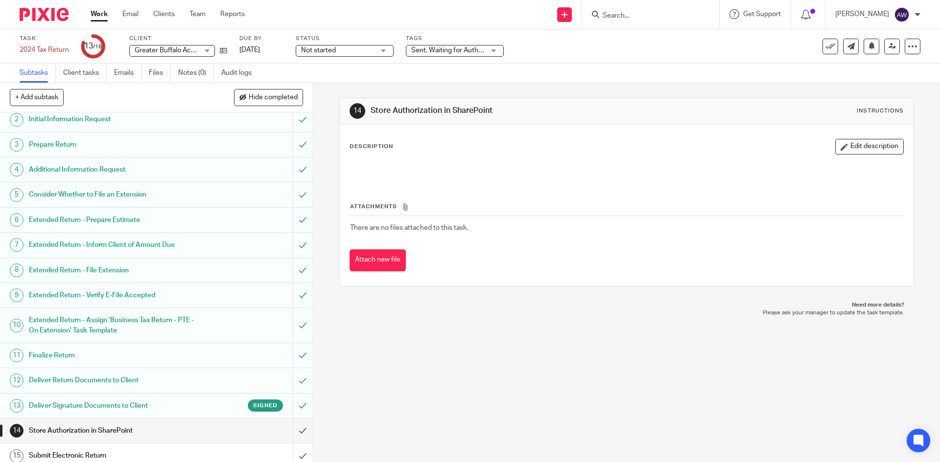
scroll to position [62, 0]
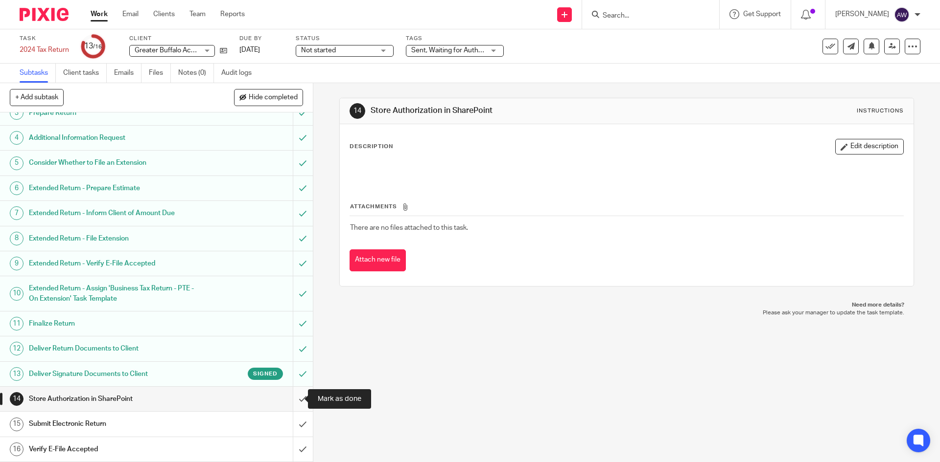
click at [290, 392] on input "submit" at bounding box center [156, 399] width 313 height 24
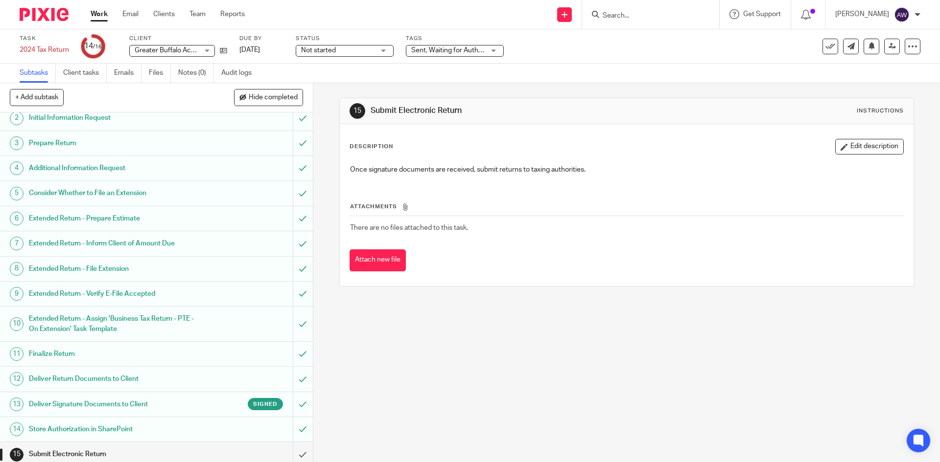
scroll to position [62, 0]
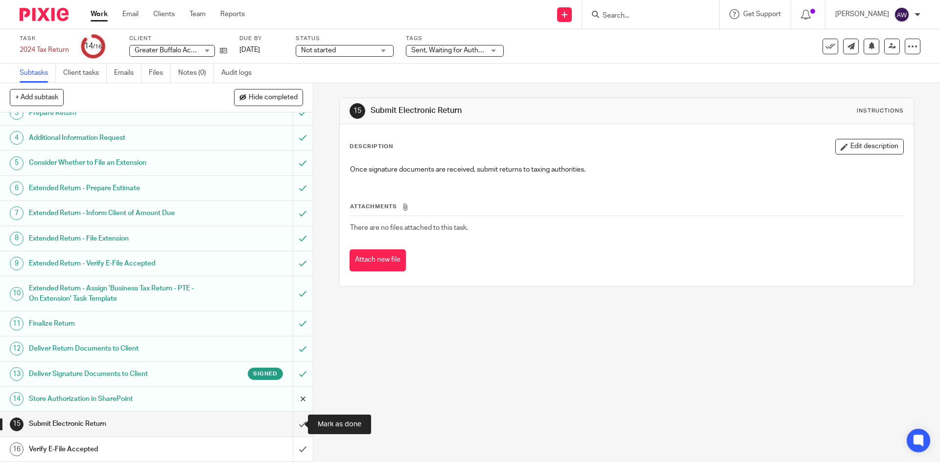
click at [298, 412] on input "submit" at bounding box center [156, 399] width 313 height 24
click at [297, 419] on input "submit" at bounding box center [156, 424] width 313 height 24
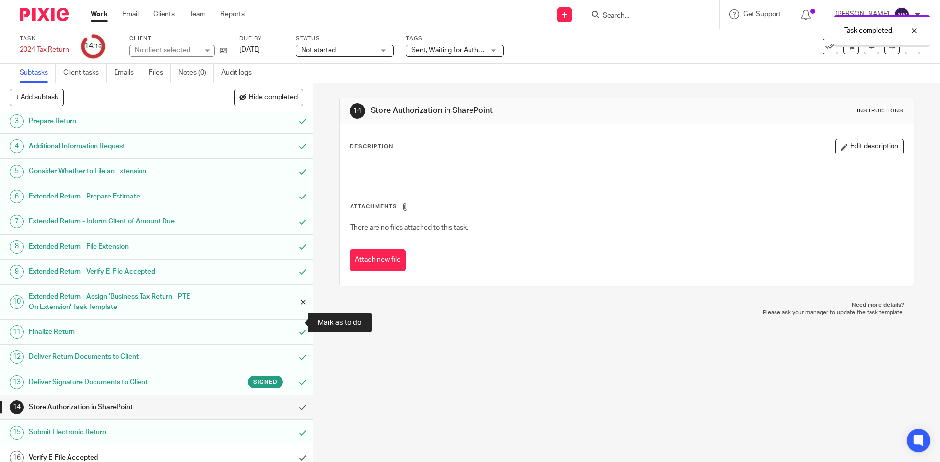
scroll to position [62, 0]
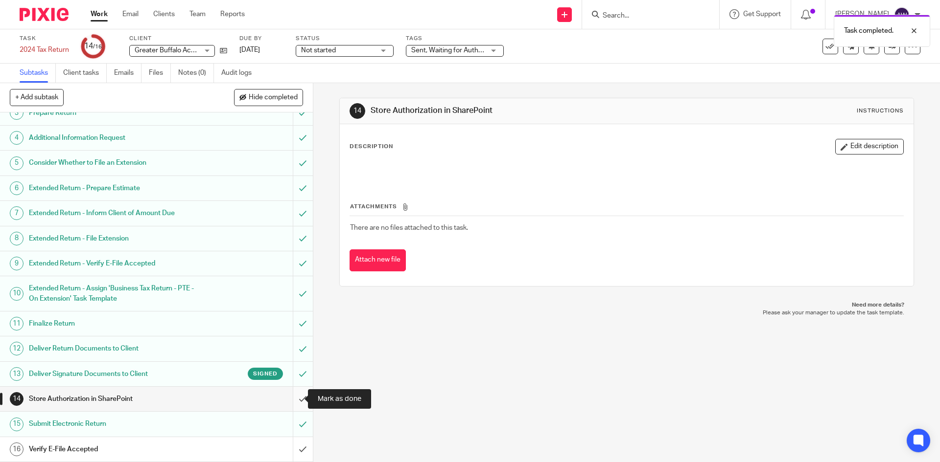
click at [299, 398] on input "submit" at bounding box center [156, 399] width 313 height 24
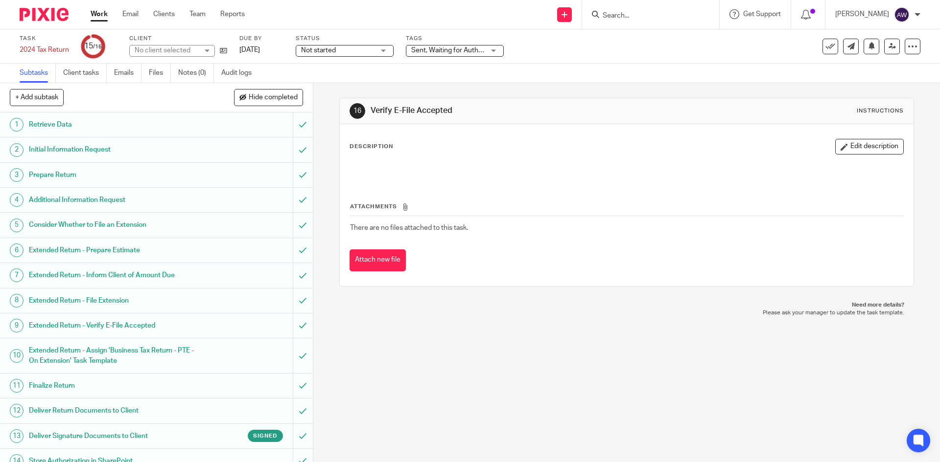
click at [455, 51] on span "Sent, Waiting for Authorization + 1" at bounding box center [463, 50] width 104 height 7
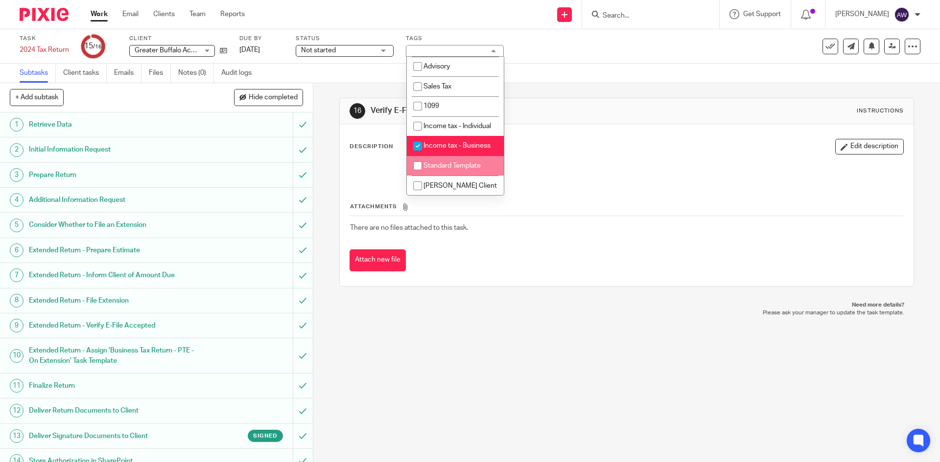
scroll to position [299, 0]
click at [556, 96] on div "16 Verify E-File Accepted Instructions Description Edit description Attachments…" at bounding box center [626, 192] width 574 height 218
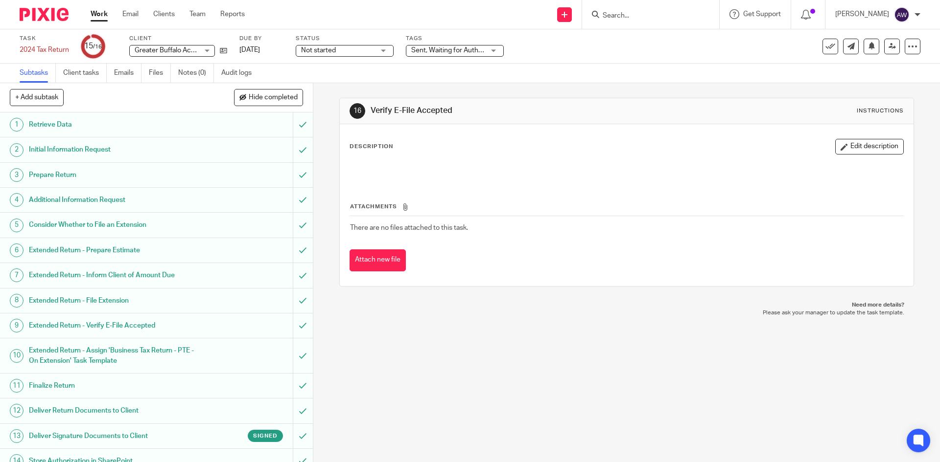
click at [465, 49] on span "Sent, Waiting for Authorization + 1" at bounding box center [463, 50] width 104 height 7
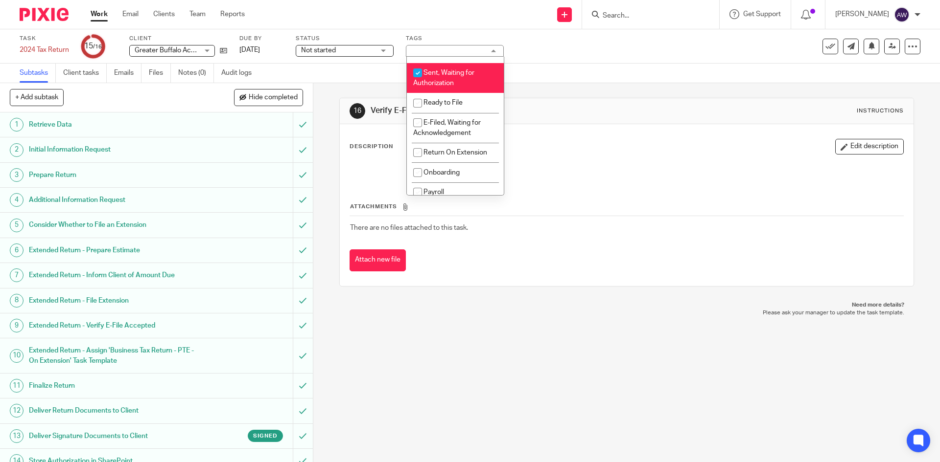
scroll to position [103, 0]
click at [460, 119] on span "E-Filed, Waiting for Acknowledgement" at bounding box center [447, 127] width 68 height 17
checkbox input "true"
click at [458, 75] on span "Sent, Waiting for Authorization" at bounding box center [443, 77] width 61 height 17
checkbox input "false"
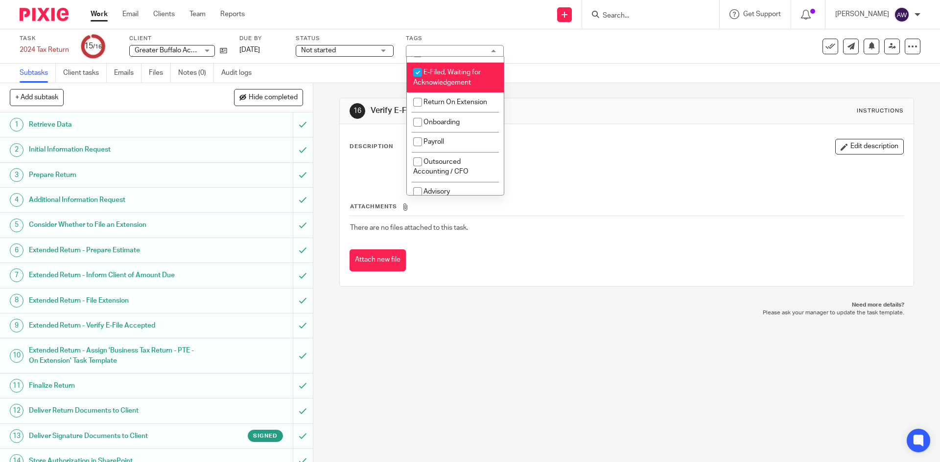
scroll to position [299, 0]
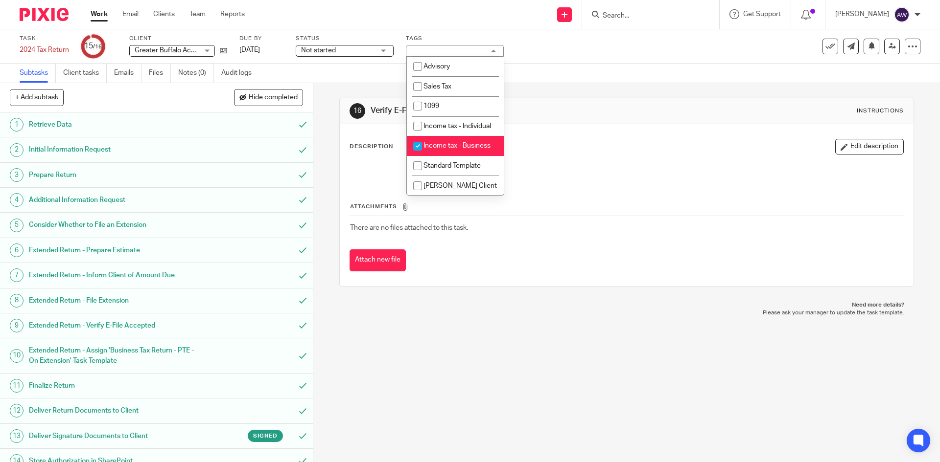
click at [589, 84] on div "16 Verify E-File Accepted Instructions Description Edit description Attachments…" at bounding box center [626, 192] width 574 height 218
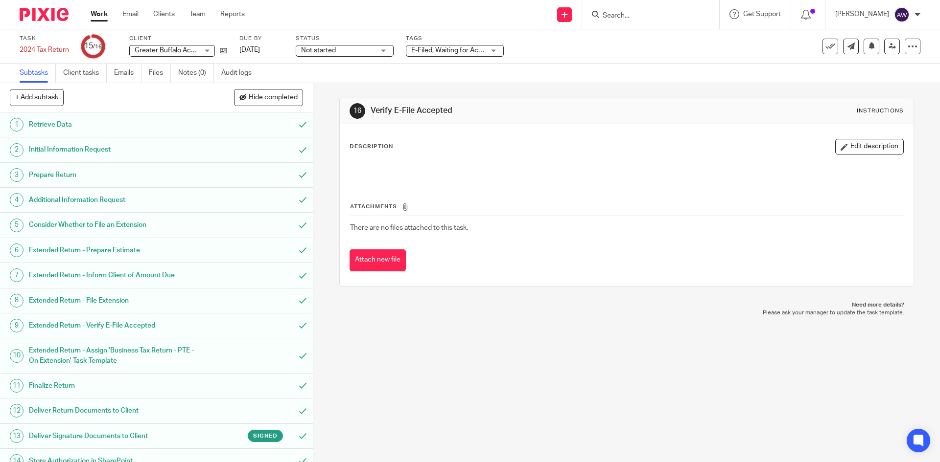
click at [95, 17] on link "Work" at bounding box center [99, 14] width 17 height 10
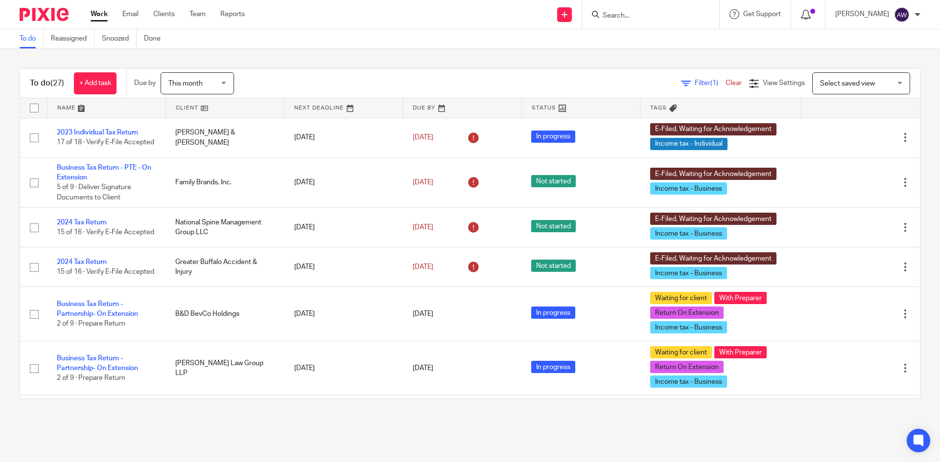
click at [810, 19] on icon at bounding box center [806, 15] width 10 height 10
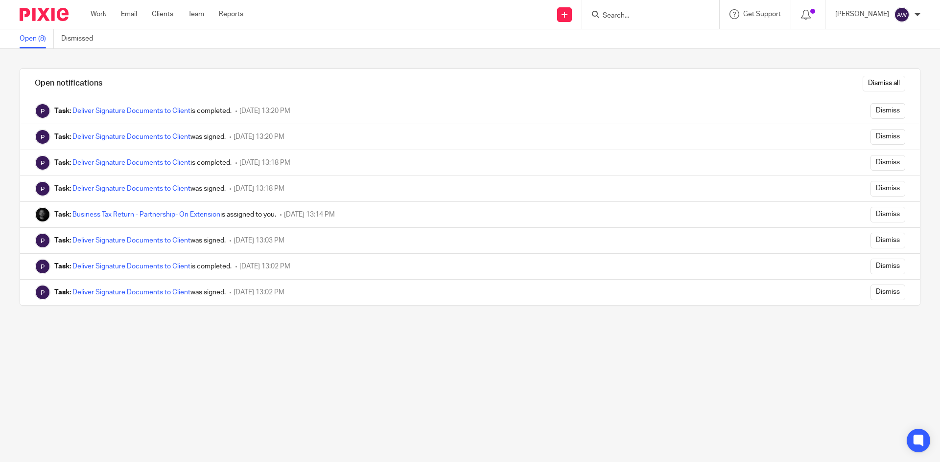
click at [867, 92] on div "Dismiss all" at bounding box center [523, 83] width 793 height 29
click at [868, 90] on input "Dismiss all" at bounding box center [883, 84] width 43 height 16
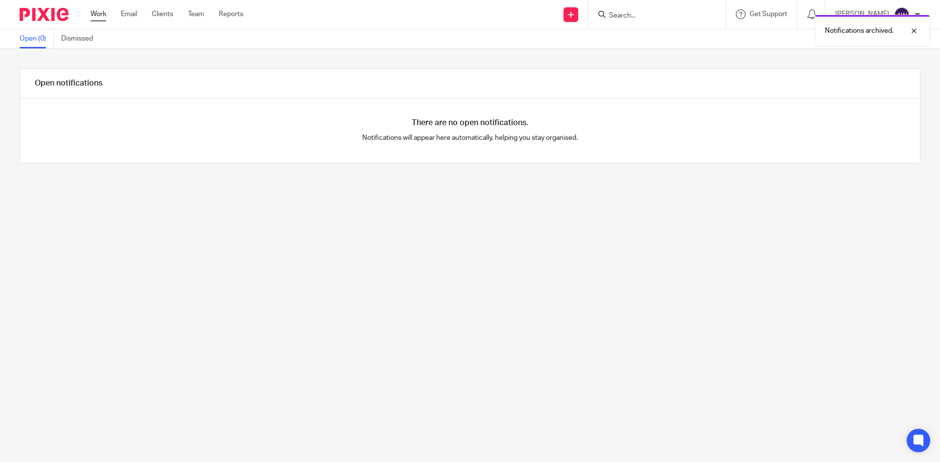
click at [108, 11] on ul "Work Email Clients Team Reports" at bounding box center [174, 14] width 167 height 10
drag, startPoint x: 105, startPoint y: 11, endPoint x: 111, endPoint y: 15, distance: 7.1
click at [105, 11] on link "Work" at bounding box center [99, 14] width 16 height 10
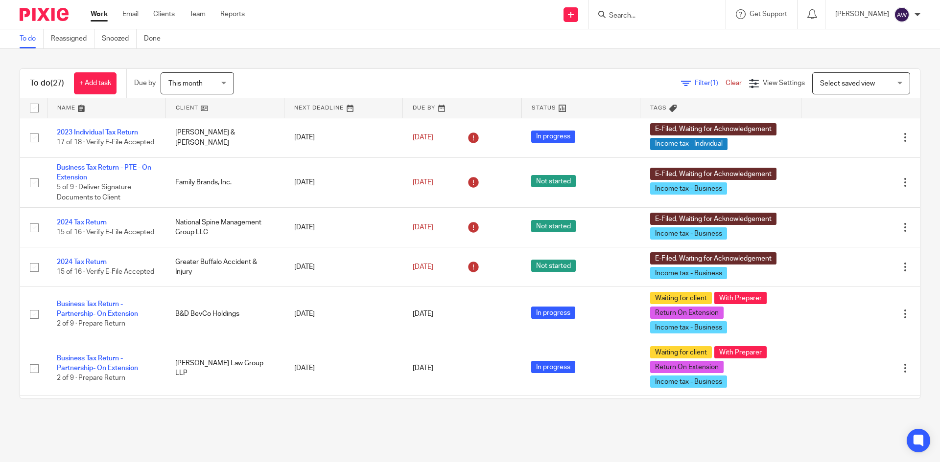
click at [195, 106] on link at bounding box center [225, 108] width 118 height 20
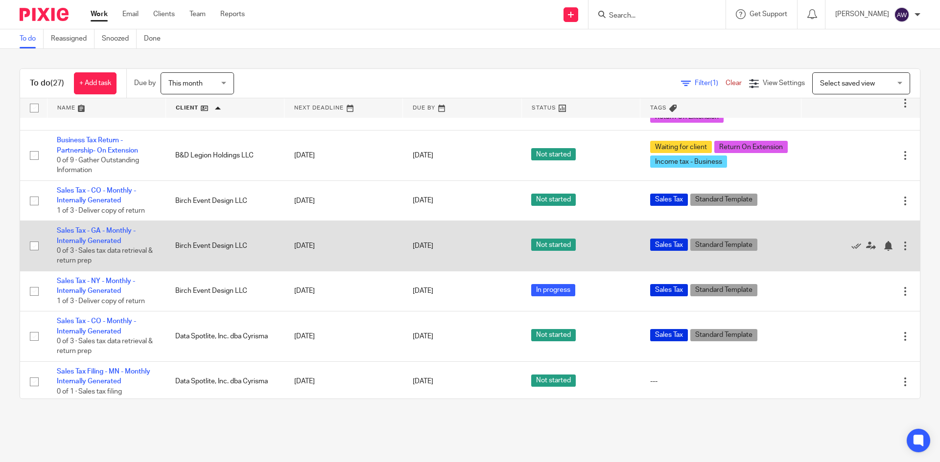
scroll to position [147, 0]
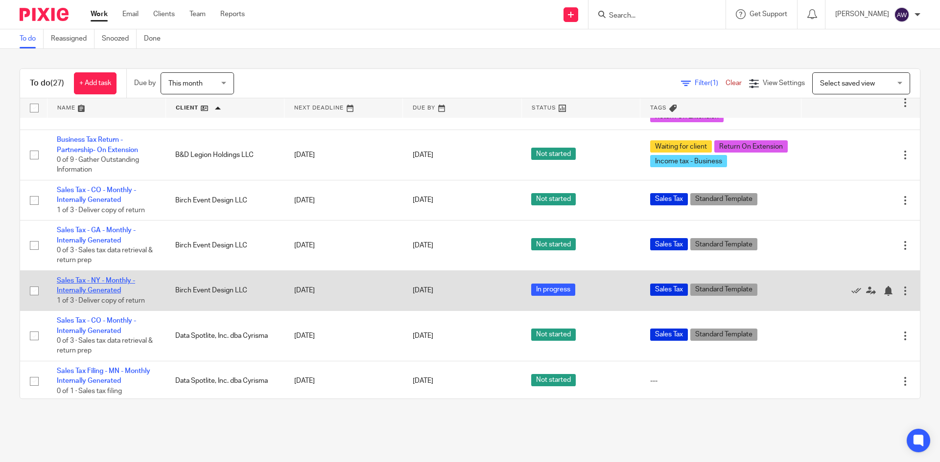
click at [92, 281] on link "Sales Tax - NY - Monthly - Internally Generated" at bounding box center [96, 285] width 78 height 17
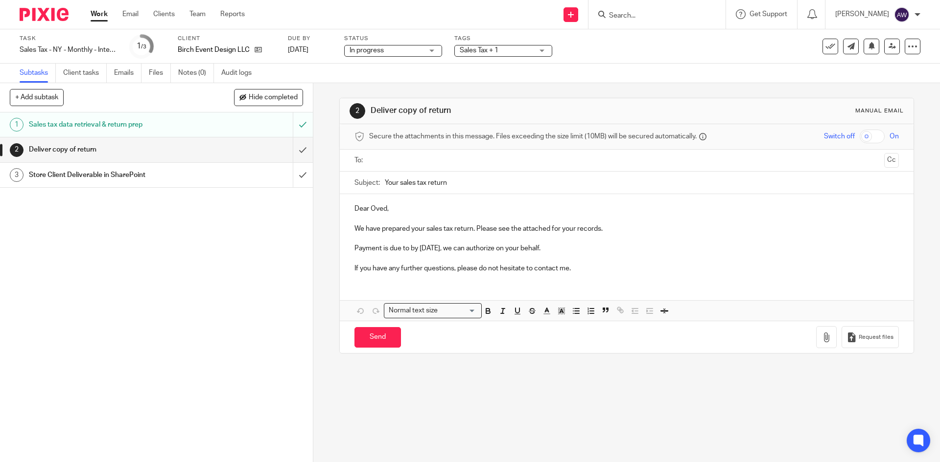
click at [98, 18] on link "Work" at bounding box center [99, 14] width 17 height 10
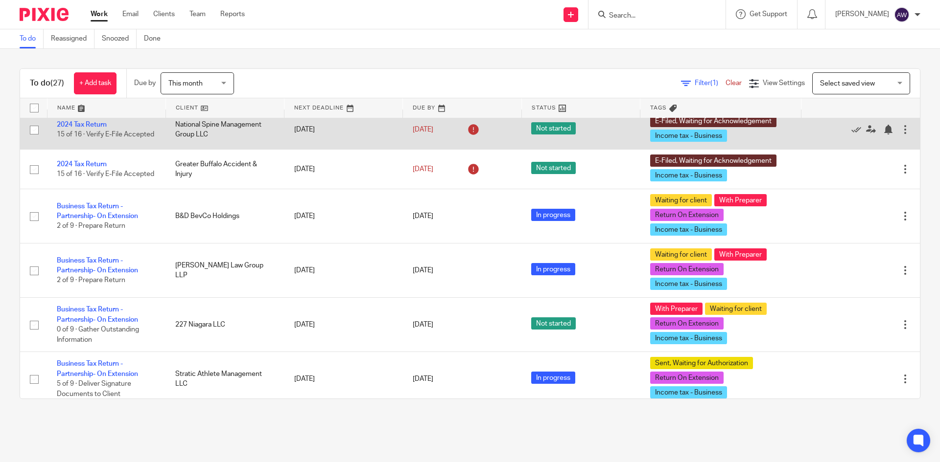
scroll to position [147, 0]
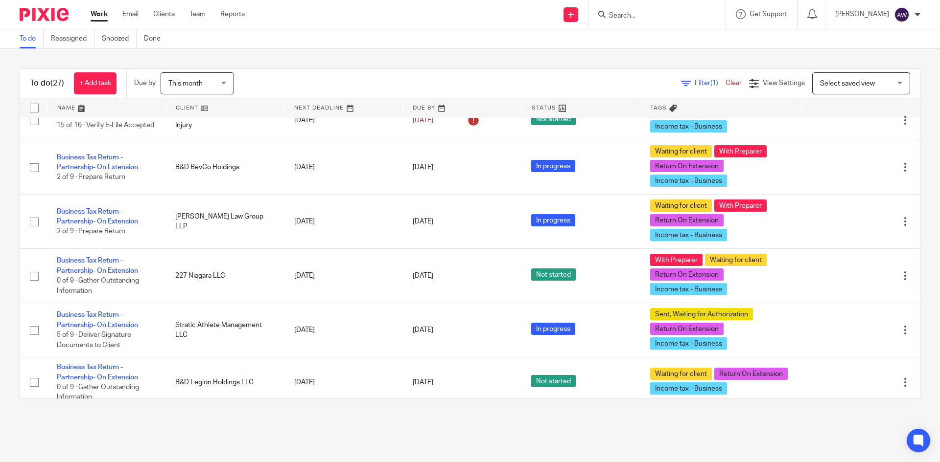
click at [222, 110] on link at bounding box center [225, 108] width 118 height 20
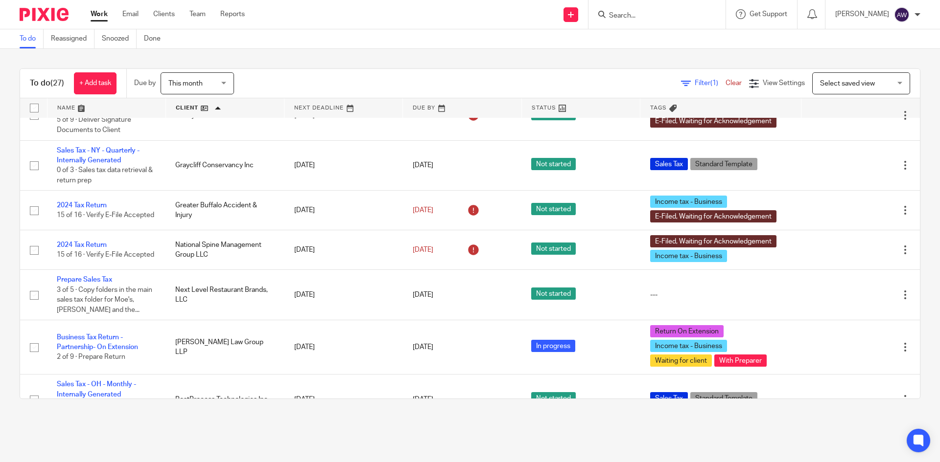
scroll to position [636, 0]
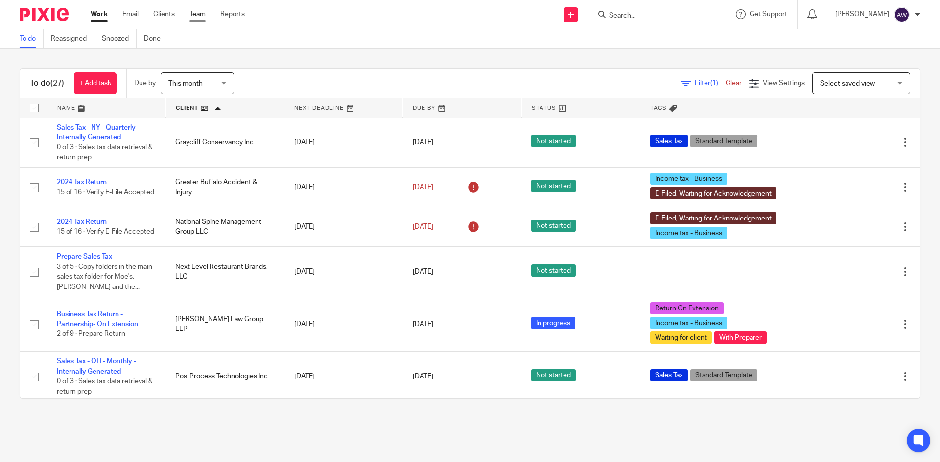
click at [195, 12] on link "Team" at bounding box center [197, 14] width 16 height 10
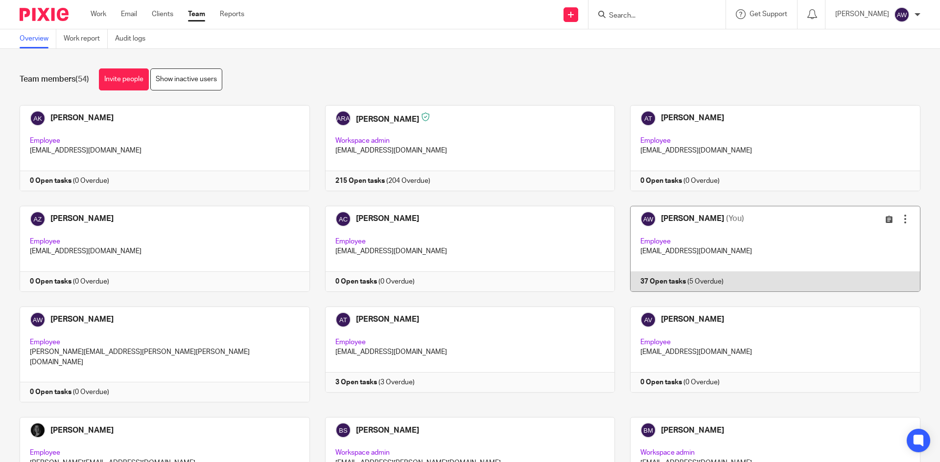
click at [626, 254] on link at bounding box center [767, 249] width 305 height 86
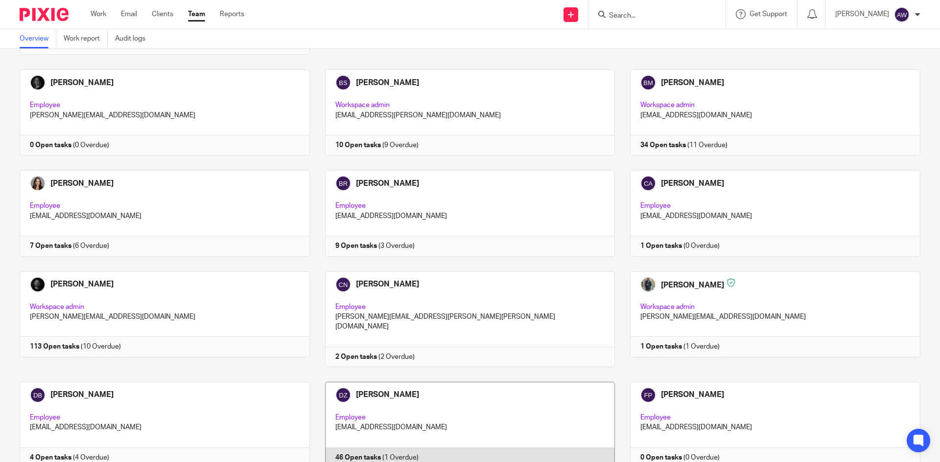
scroll to position [440, 0]
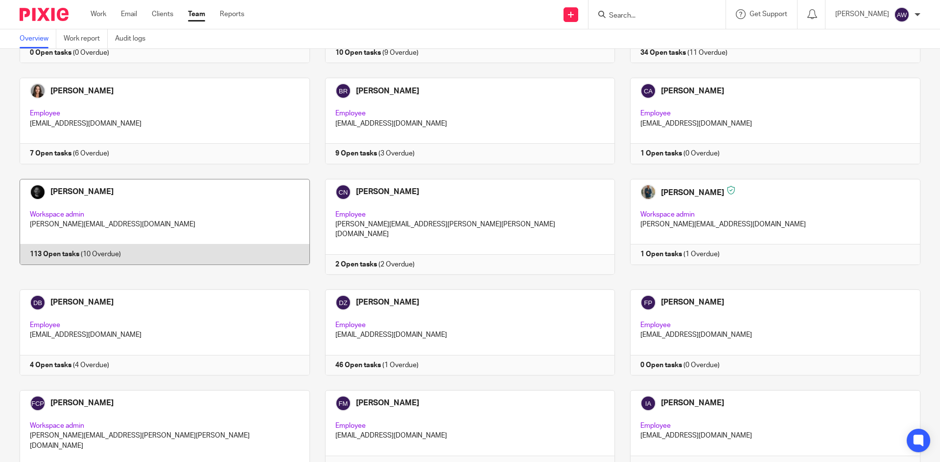
click at [203, 215] on link at bounding box center [156, 227] width 305 height 96
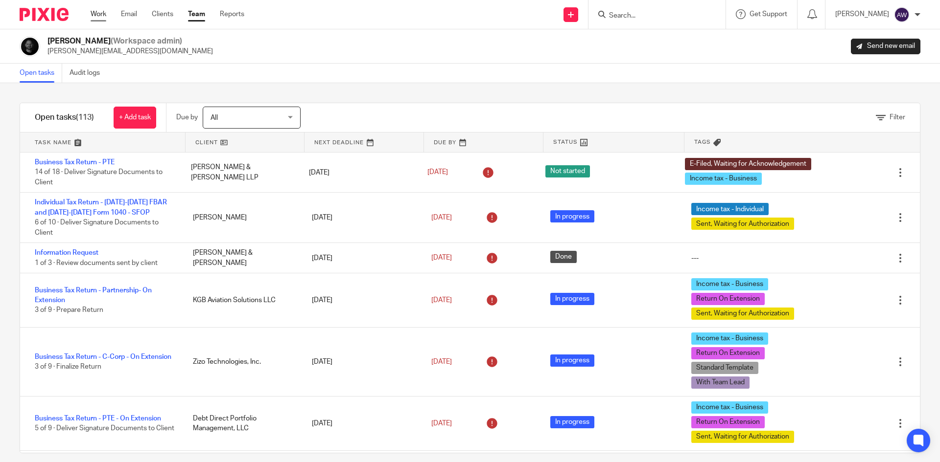
click at [95, 12] on link "Work" at bounding box center [99, 14] width 16 height 10
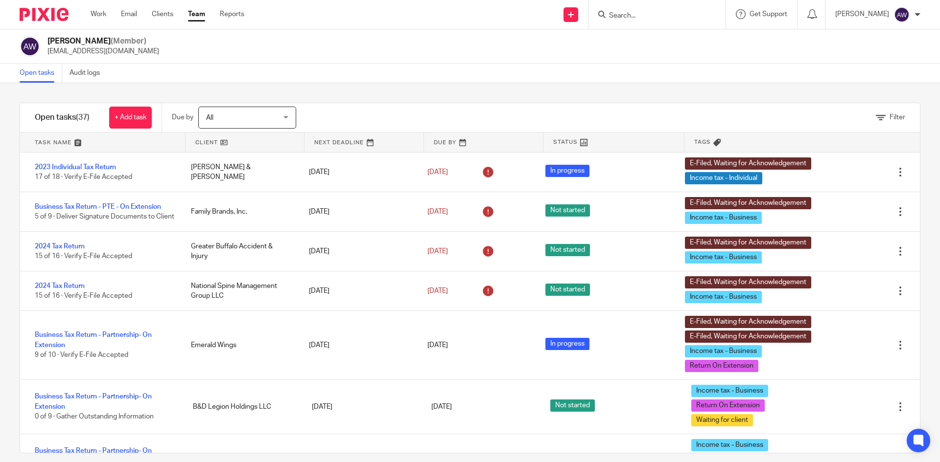
click at [224, 127] on span "All" at bounding box center [241, 117] width 71 height 21
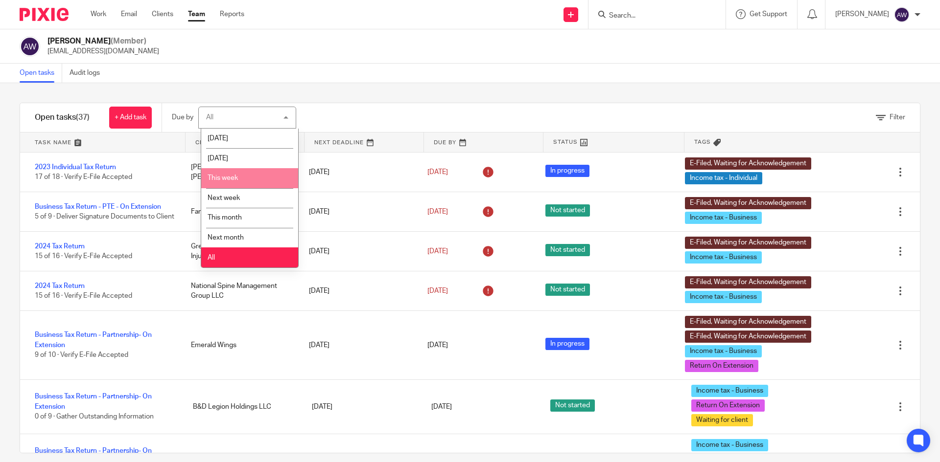
click at [241, 176] on li "This week" at bounding box center [249, 178] width 97 height 20
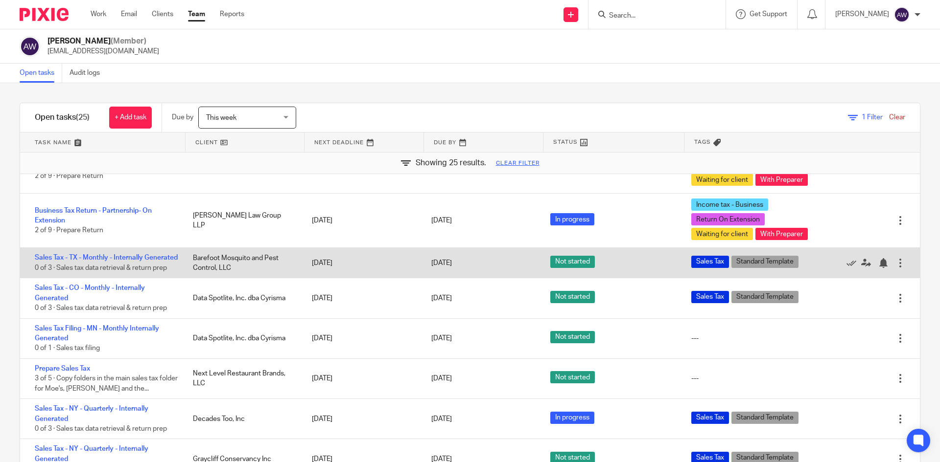
scroll to position [538, 0]
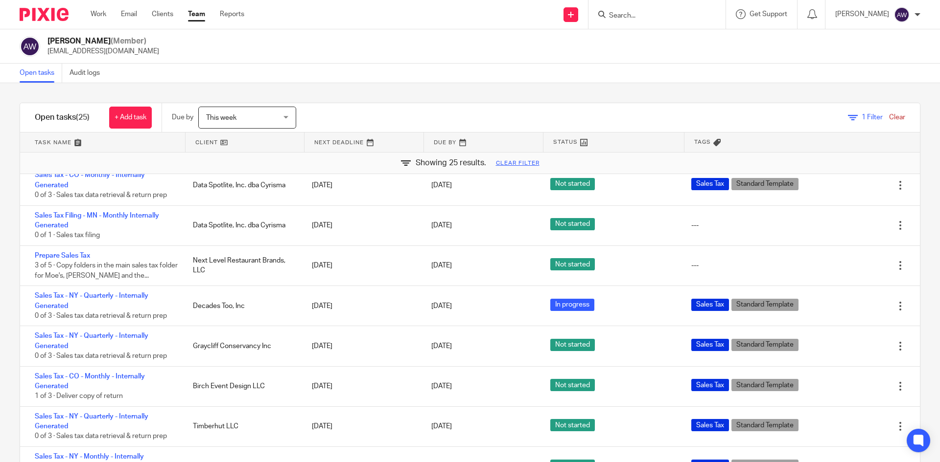
click at [219, 143] on link at bounding box center [244, 143] width 119 height 20
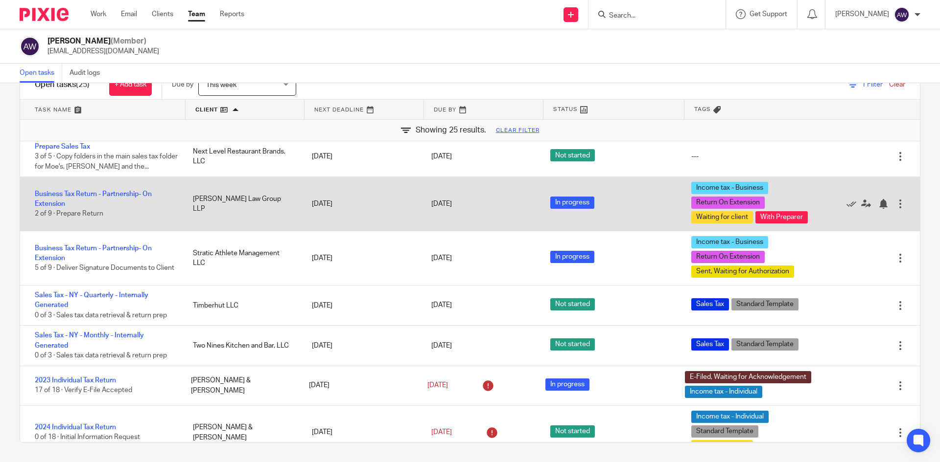
scroll to position [655, 0]
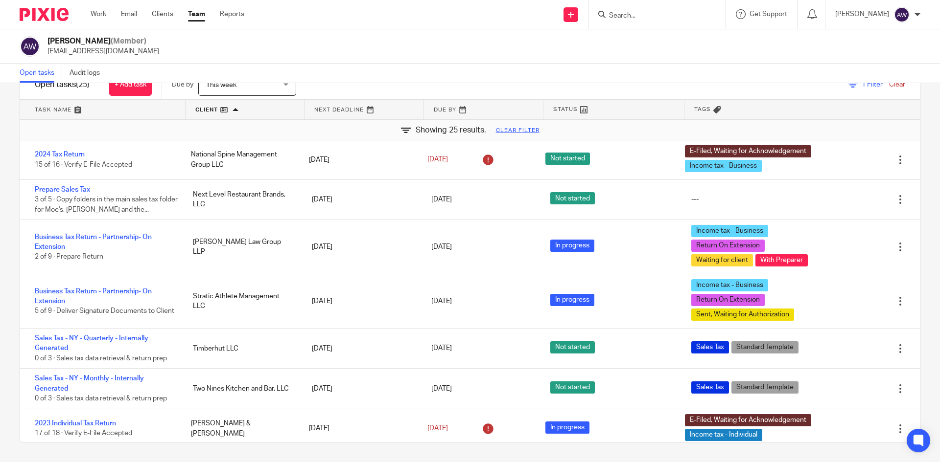
click at [248, 81] on div "Open tasks Audit logs" at bounding box center [470, 74] width 940 height 20
click at [213, 111] on link at bounding box center [244, 110] width 119 height 20
click at [226, 88] on span "This week" at bounding box center [221, 85] width 30 height 7
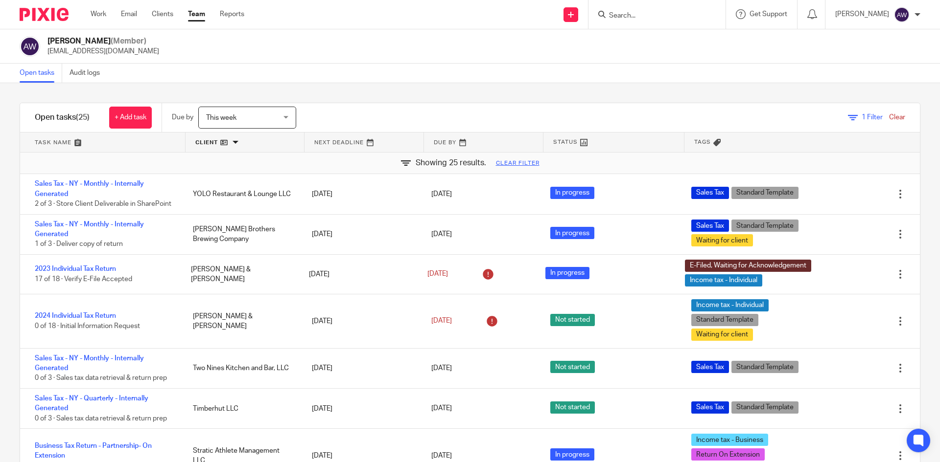
click at [237, 126] on span "This week" at bounding box center [241, 117] width 71 height 21
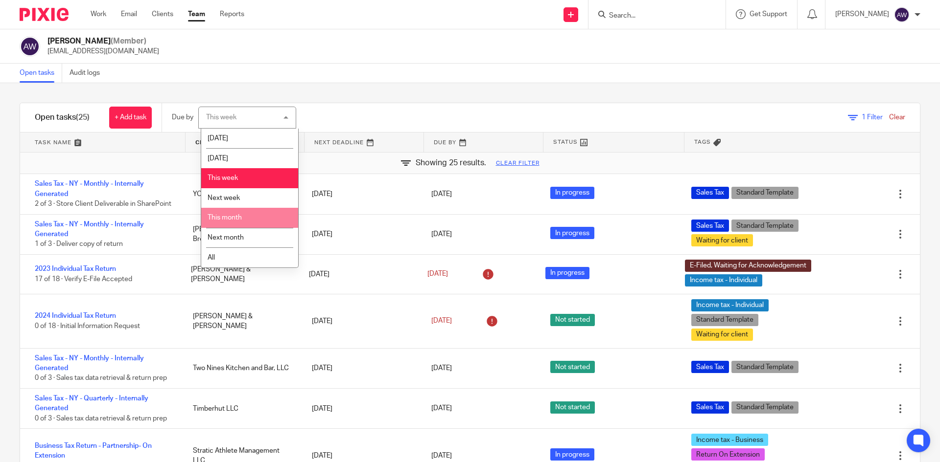
click at [245, 224] on li "This month" at bounding box center [249, 218] width 97 height 20
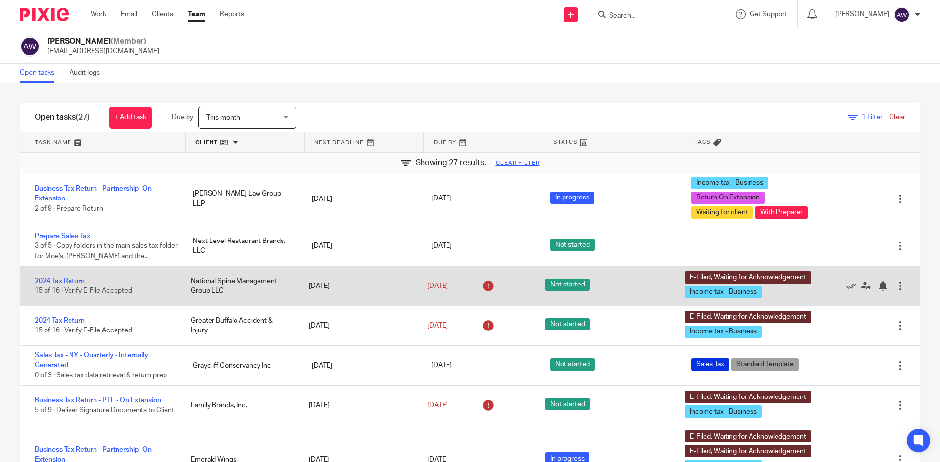
scroll to position [294, 0]
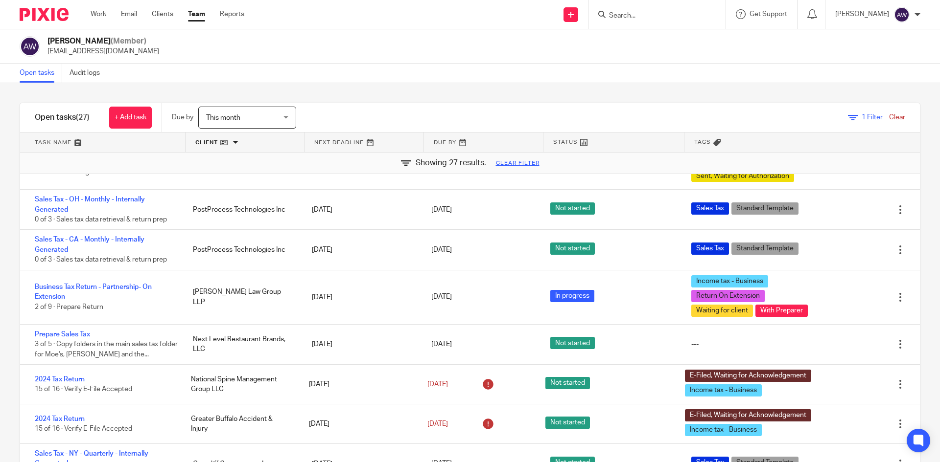
click at [637, 8] on form at bounding box center [660, 14] width 104 height 12
click at [620, 23] on div at bounding box center [656, 14] width 137 height 29
click at [625, 20] on input "Search" at bounding box center [652, 16] width 88 height 9
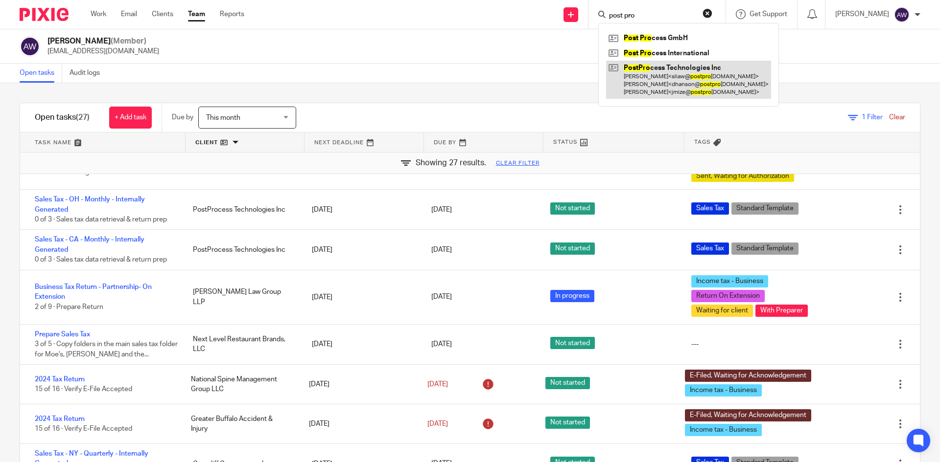
type input "post pro"
click at [643, 77] on link at bounding box center [688, 80] width 165 height 39
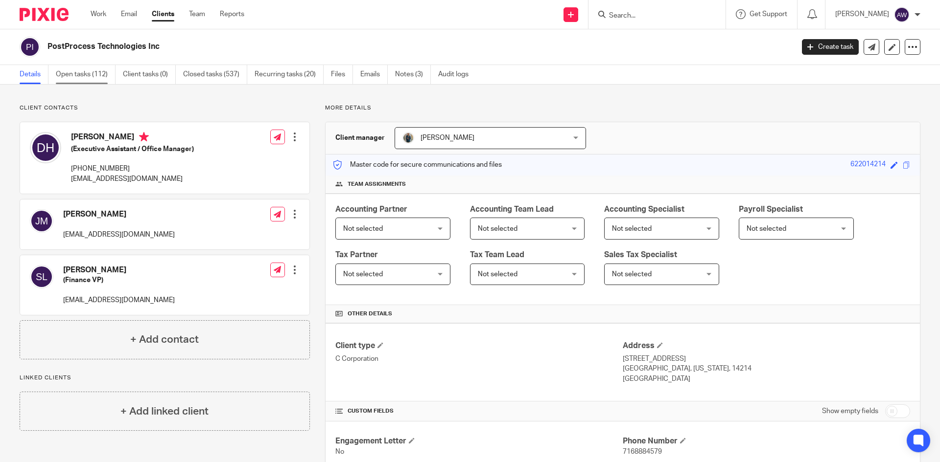
click at [105, 72] on link "Open tasks (112)" at bounding box center [86, 74] width 60 height 19
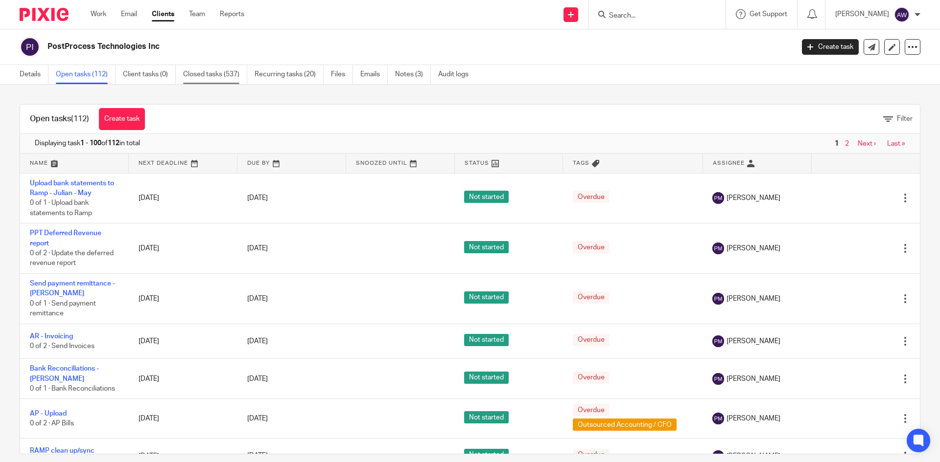
click at [232, 78] on link "Closed tasks (537)" at bounding box center [215, 74] width 64 height 19
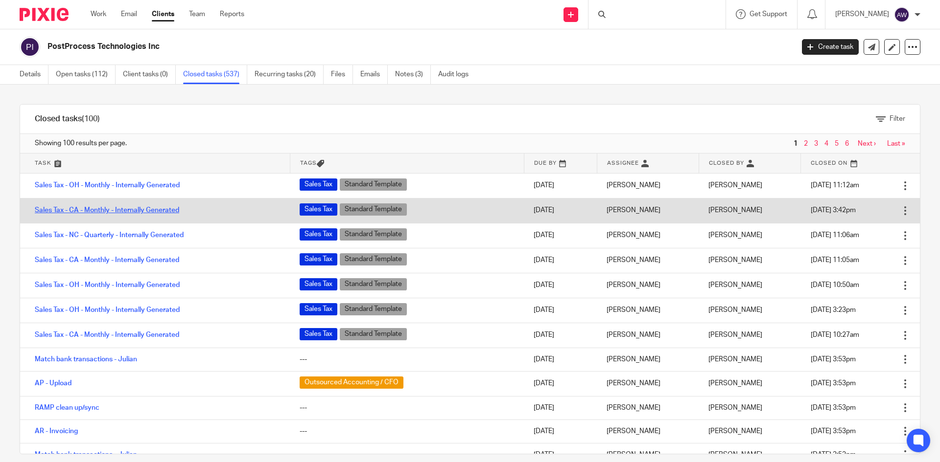
click at [136, 210] on link "Sales Tax - CA - Monthly - Internally Generated" at bounding box center [107, 210] width 144 height 7
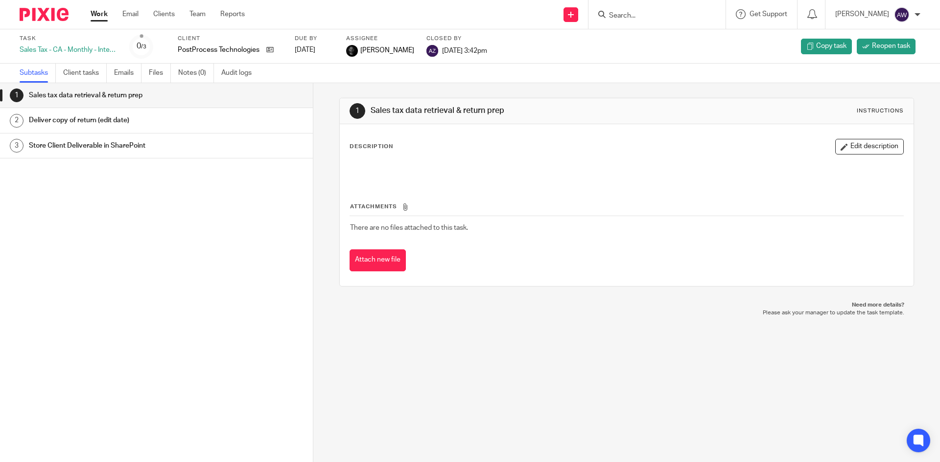
click at [97, 16] on link "Work" at bounding box center [99, 14] width 17 height 10
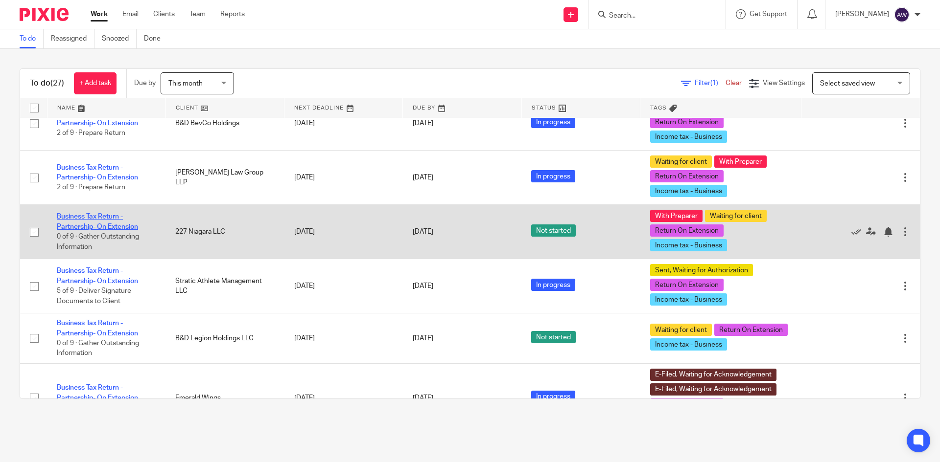
scroll to position [196, 0]
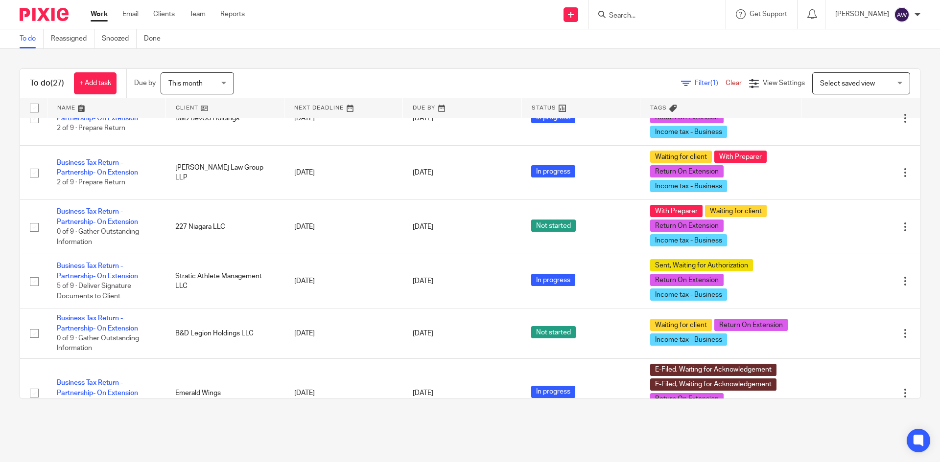
click at [206, 107] on link at bounding box center [225, 108] width 118 height 20
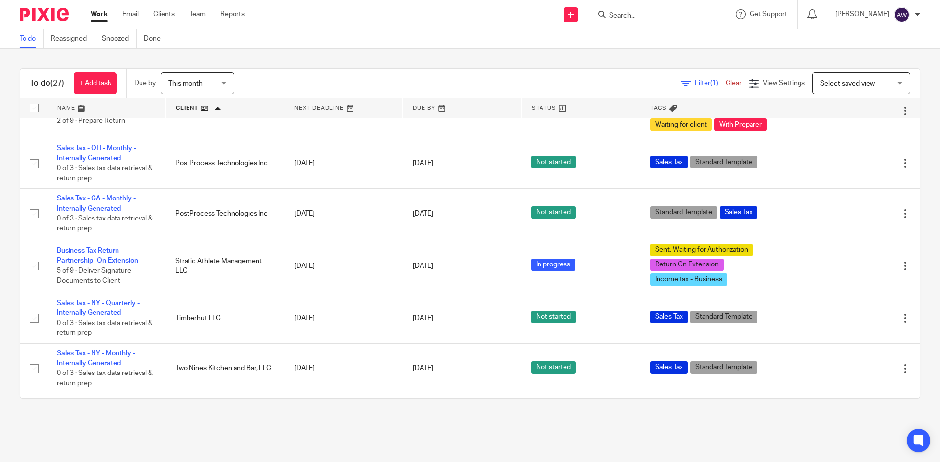
scroll to position [832, 0]
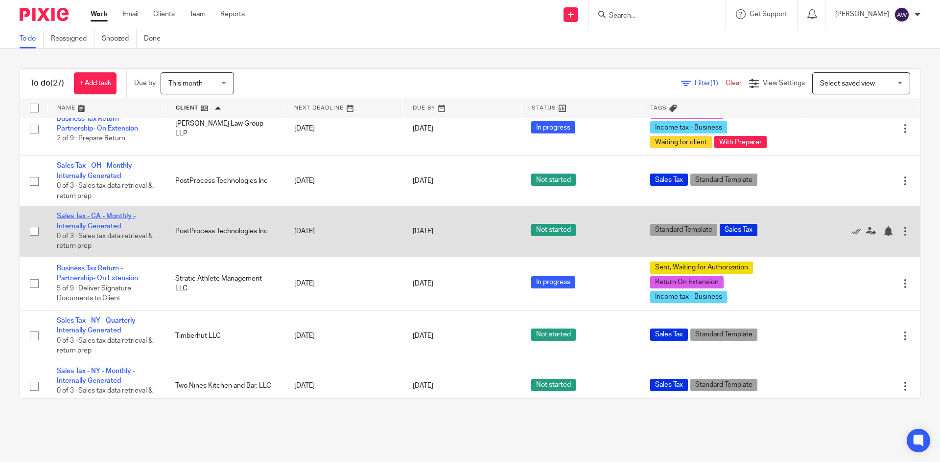
click at [102, 225] on link "Sales Tax - CA - Monthly - Internally Generated" at bounding box center [96, 221] width 79 height 17
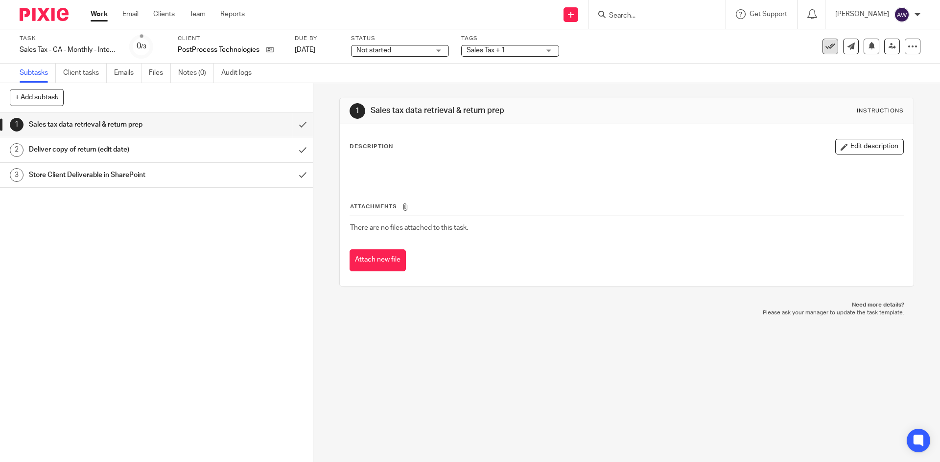
click at [822, 46] on button at bounding box center [830, 47] width 16 height 16
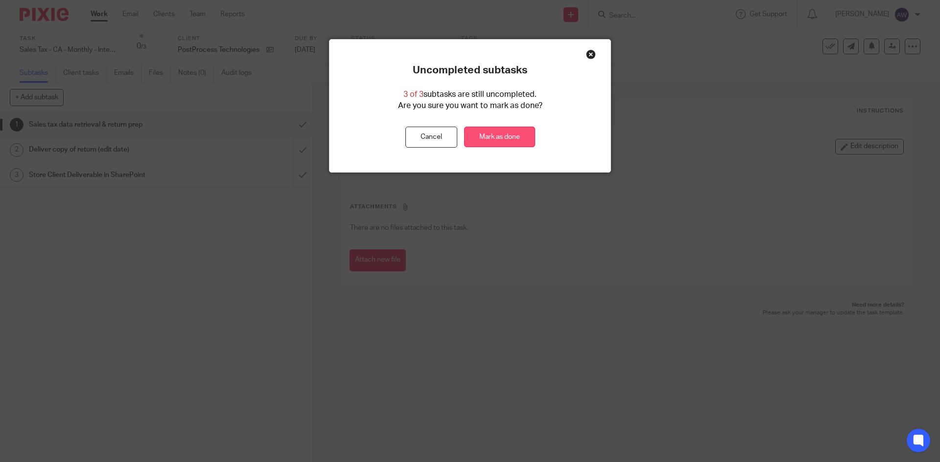
click at [521, 139] on link "Mark as done" at bounding box center [499, 137] width 71 height 21
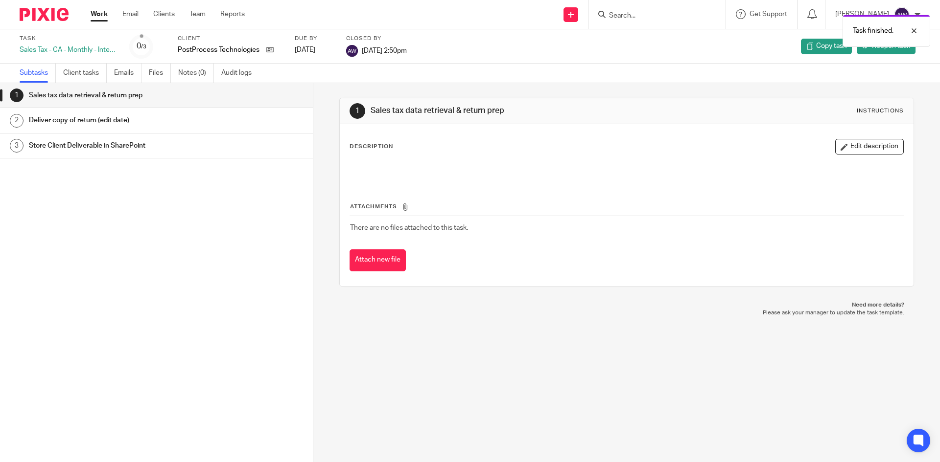
click at [97, 19] on link "Work" at bounding box center [99, 14] width 17 height 10
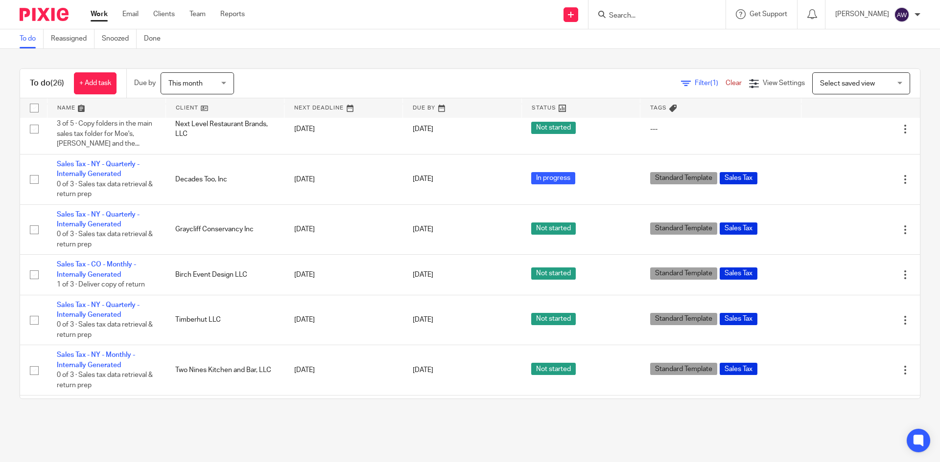
scroll to position [685, 0]
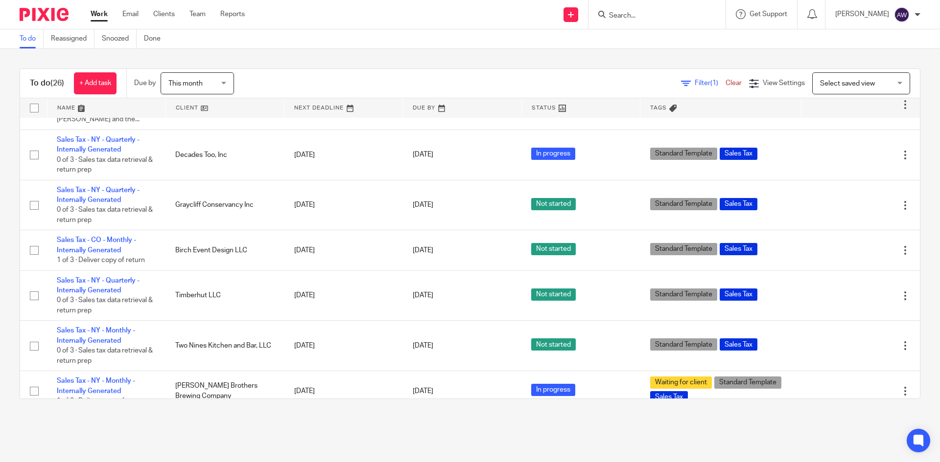
click at [190, 107] on link at bounding box center [225, 108] width 118 height 20
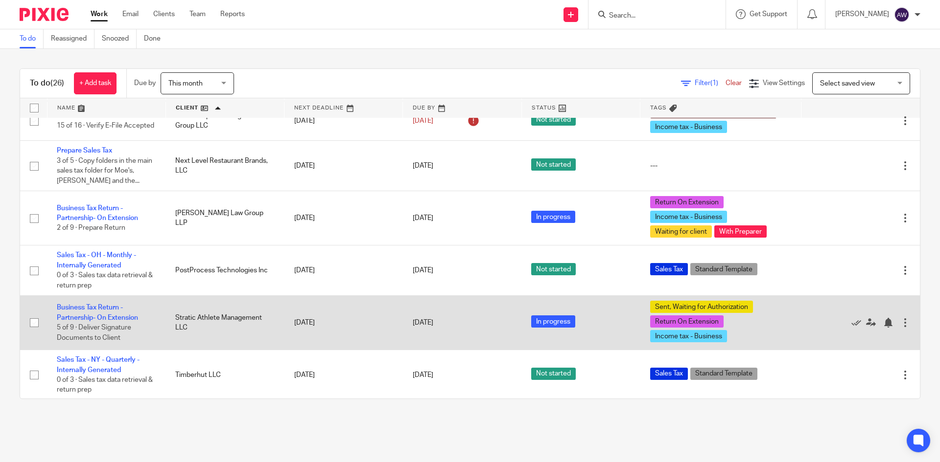
scroll to position [832, 0]
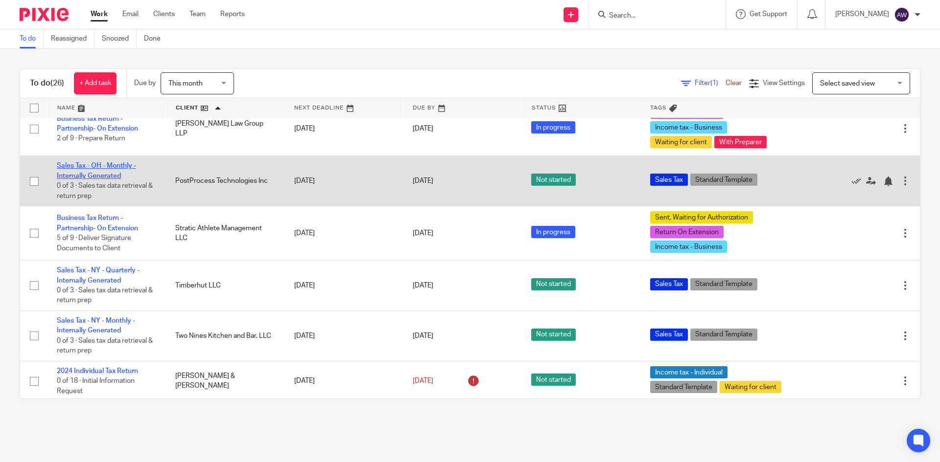
click at [99, 177] on link "Sales Tax - OH - Monthly - Internally Generated" at bounding box center [96, 170] width 79 height 17
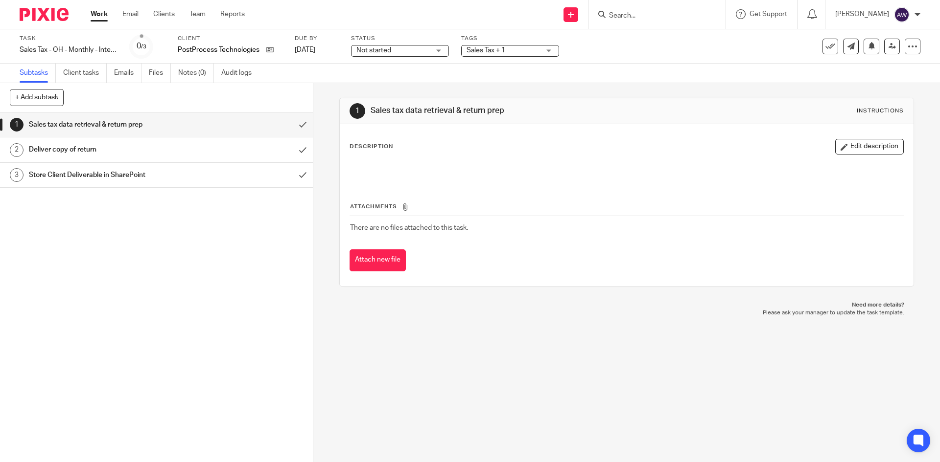
click at [612, 19] on input "Search" at bounding box center [652, 16] width 88 height 9
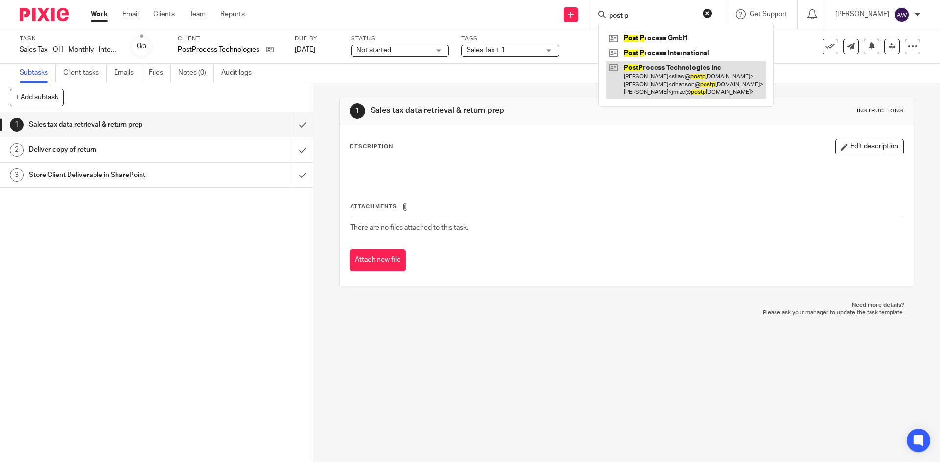
type input "post p"
click at [644, 78] on link at bounding box center [686, 80] width 160 height 39
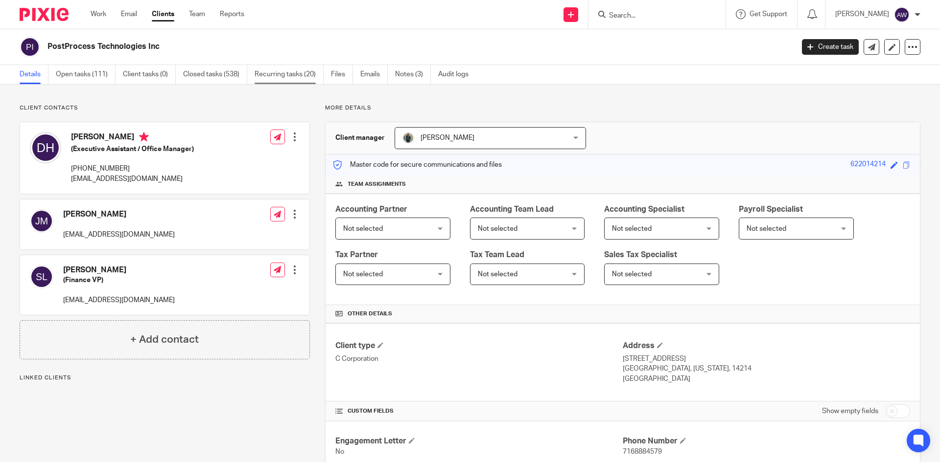
click at [286, 77] on link "Recurring tasks (20)" at bounding box center [288, 74] width 69 height 19
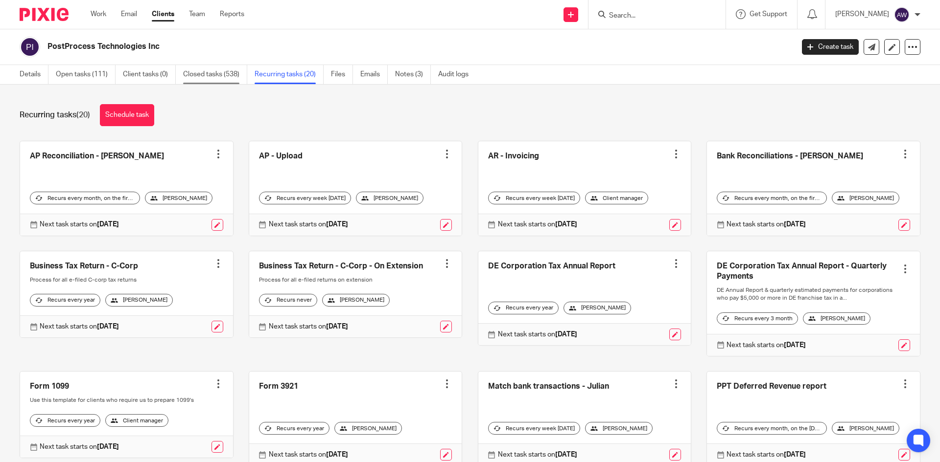
click at [223, 71] on link "Closed tasks (538)" at bounding box center [215, 74] width 64 height 19
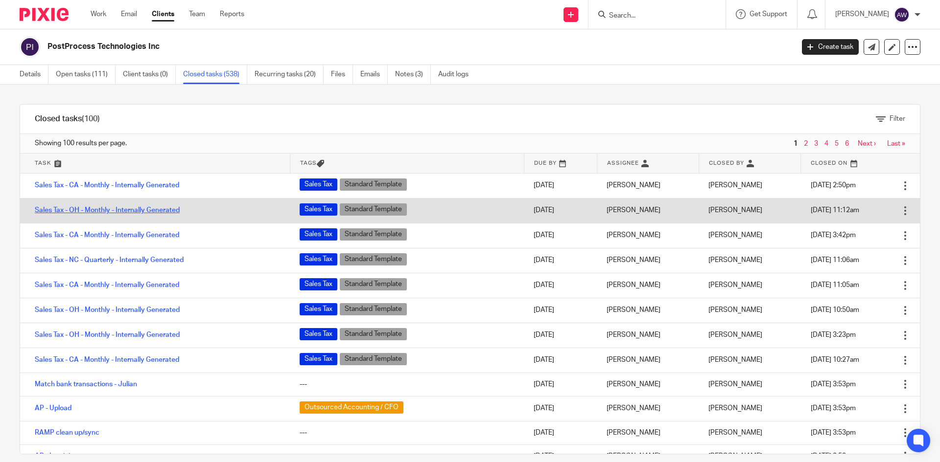
click at [147, 214] on link "Sales Tax - OH - Monthly - Internally Generated" at bounding box center [107, 210] width 145 height 7
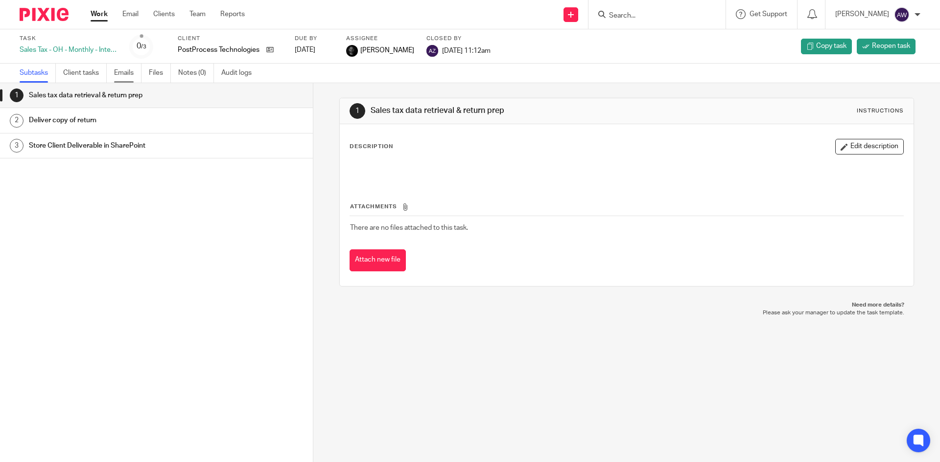
click at [126, 67] on link "Emails" at bounding box center [127, 73] width 27 height 19
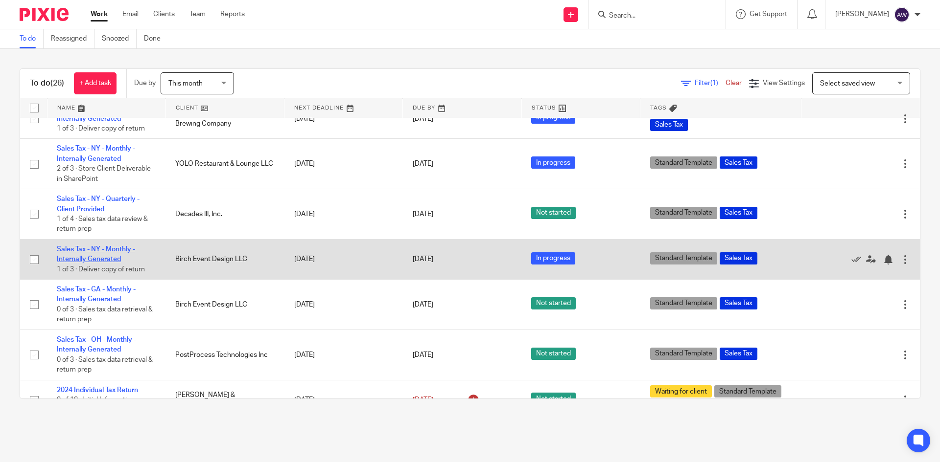
scroll to position [982, 0]
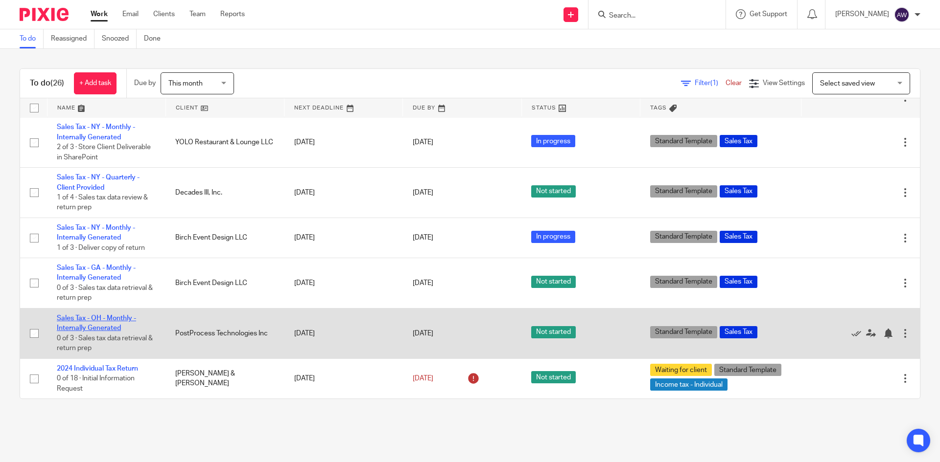
click at [90, 325] on link "Sales Tax - OH - Monthly - Internally Generated" at bounding box center [96, 323] width 79 height 17
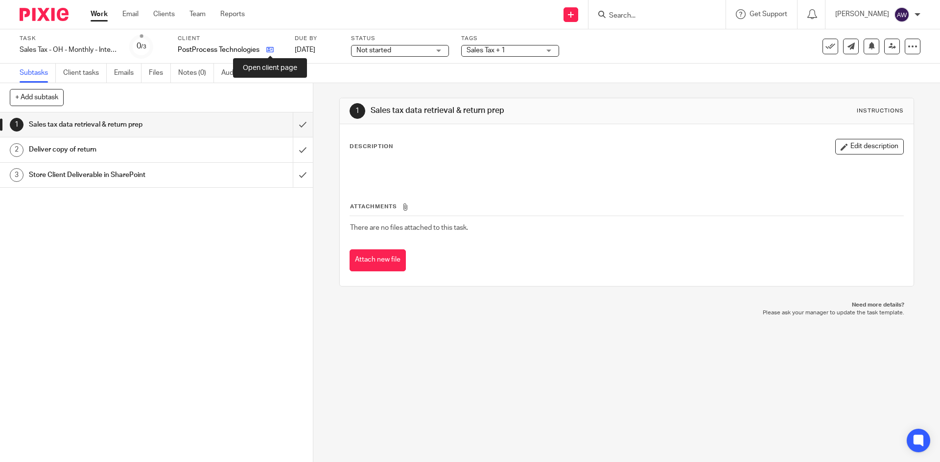
click at [272, 51] on icon at bounding box center [269, 49] width 7 height 7
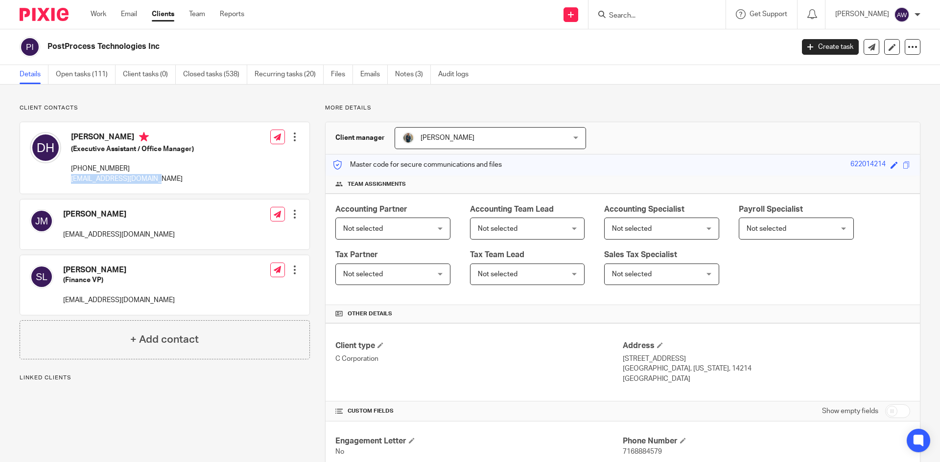
drag, startPoint x: 161, startPoint y: 177, endPoint x: 69, endPoint y: 186, distance: 93.0
click at [69, 186] on div "[PERSON_NAME] (Executive Assistant / Office Manager) [PHONE_NUMBER] [EMAIL_ADDR…" at bounding box center [112, 158] width 164 height 62
copy p "[EMAIL_ADDRESS][DOMAIN_NAME]"
click at [101, 18] on link "Work" at bounding box center [99, 14] width 16 height 10
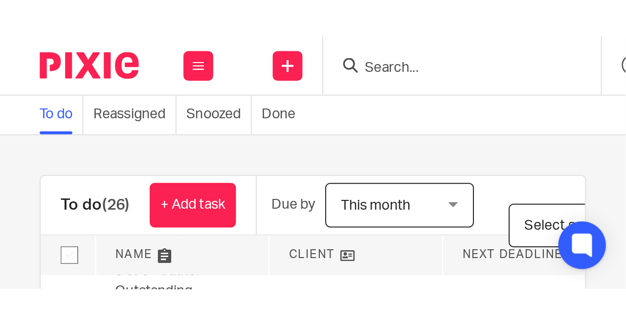
scroll to position [294, 0]
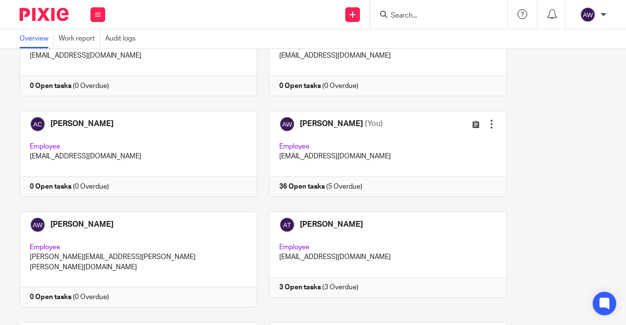
scroll to position [98, 0]
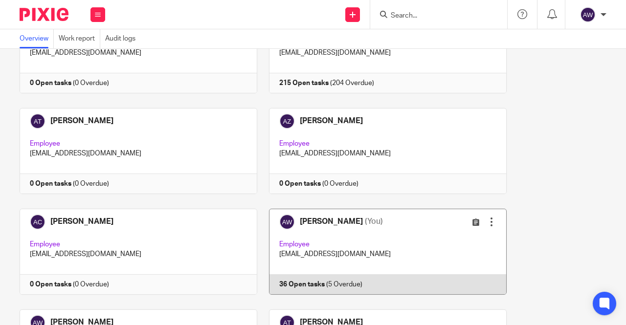
click at [378, 234] on link at bounding box center [382, 252] width 250 height 86
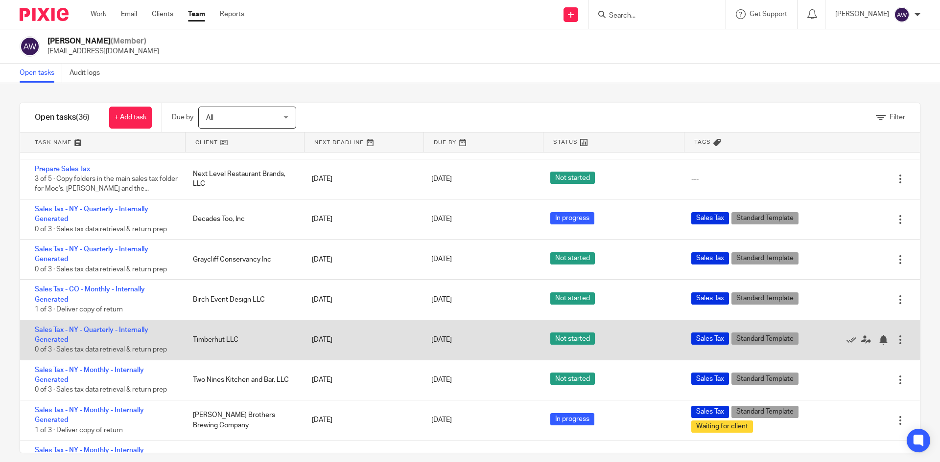
scroll to position [587, 0]
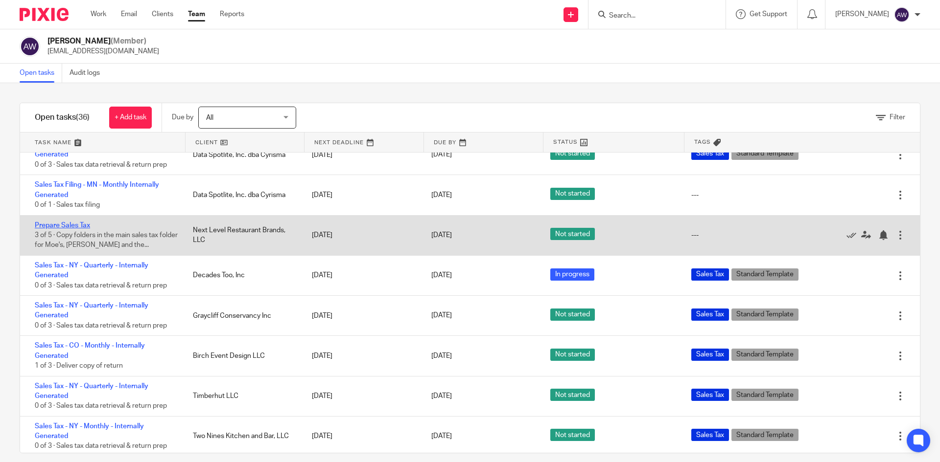
click at [84, 229] on link "Prepare Sales Tax" at bounding box center [62, 225] width 55 height 7
